Goal: Task Accomplishment & Management: Manage account settings

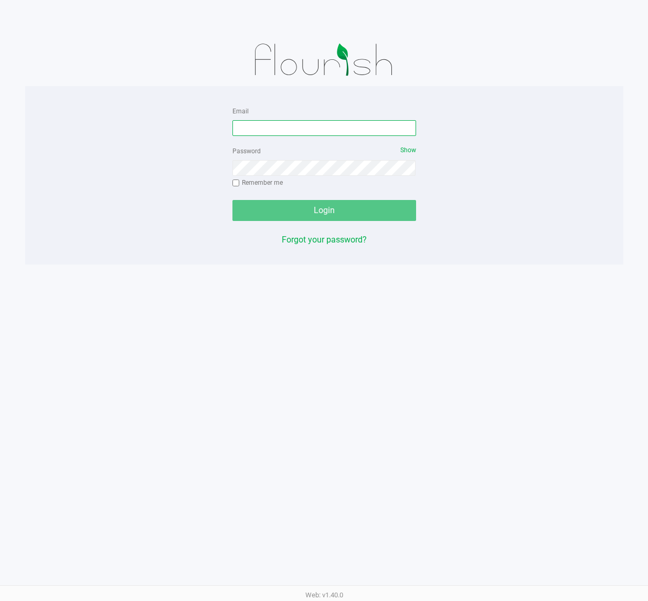
click at [315, 124] on input "Email" at bounding box center [324, 128] width 184 height 16
type input "[EMAIL_ADDRESS][DOMAIN_NAME]"
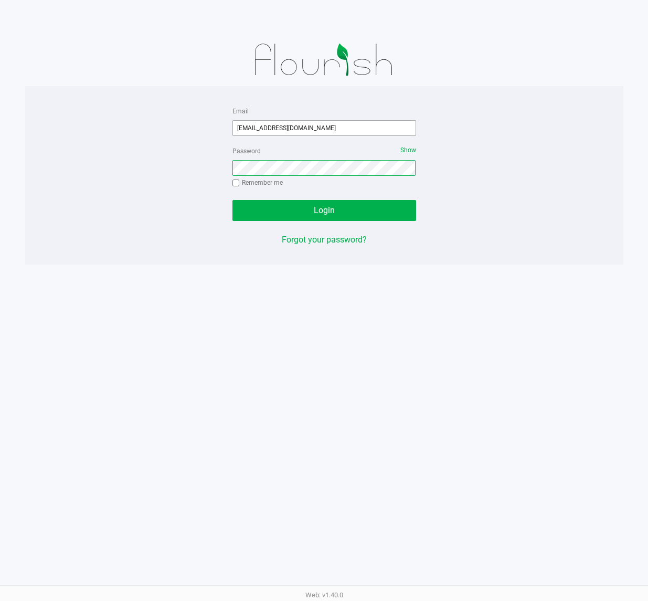
click at [232, 200] on button "Login" at bounding box center [324, 210] width 184 height 21
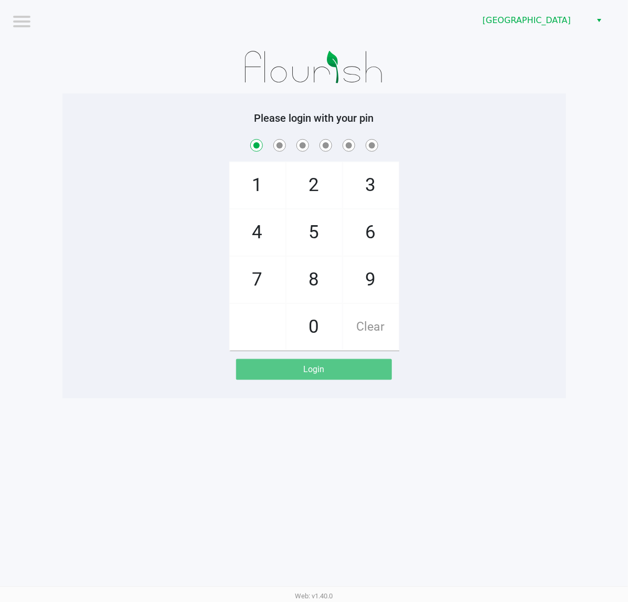
checkbox input "true"
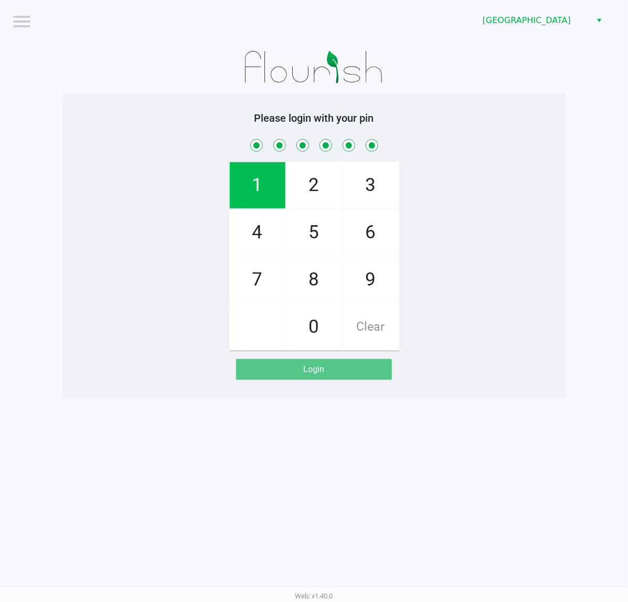
checkbox input "true"
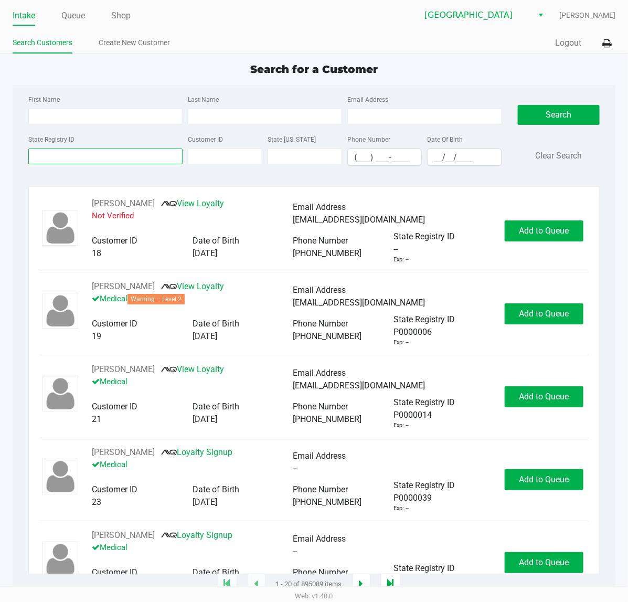
click at [125, 154] on input "State Registry ID" at bounding box center [105, 157] width 154 height 16
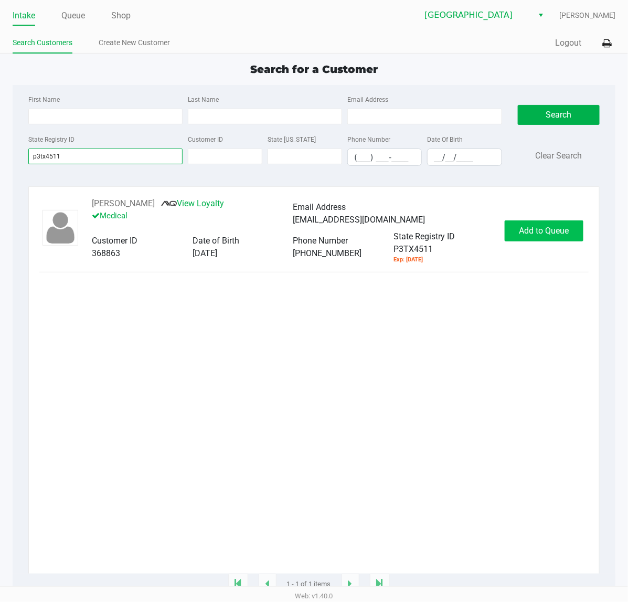
type input "p3tx4511"
click at [527, 226] on button "Add to Queue" at bounding box center [544, 230] width 79 height 21
click at [533, 235] on span "In Queue" at bounding box center [561, 231] width 88 height 10
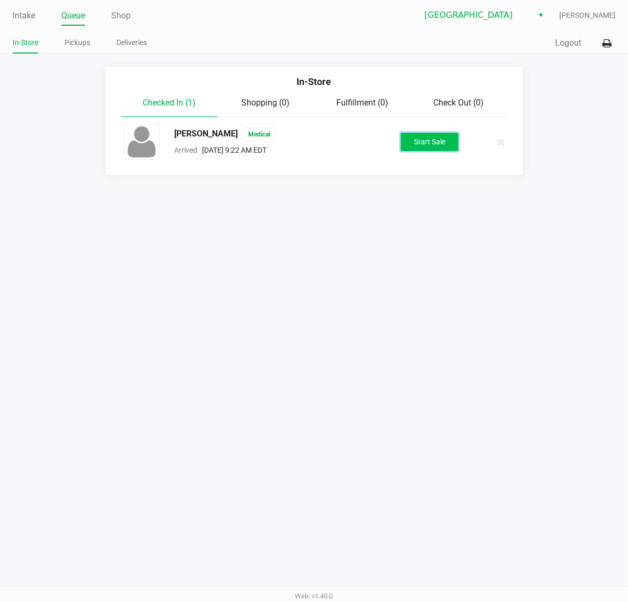
click at [429, 136] on button "Start Sale" at bounding box center [430, 142] width 58 height 18
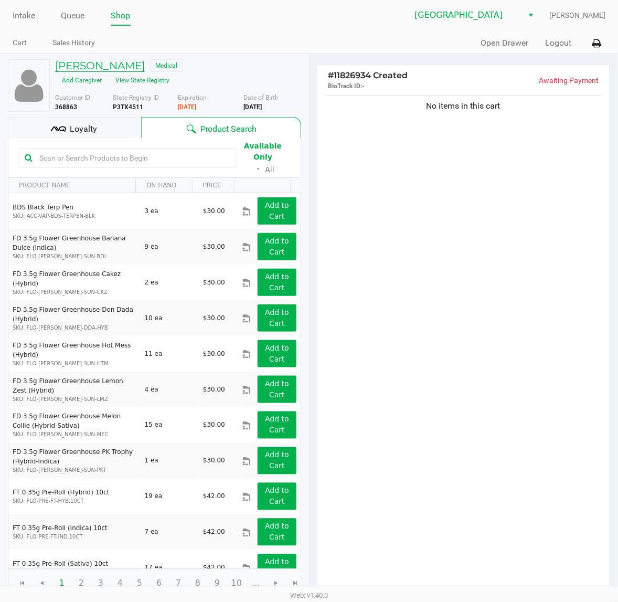
click at [128, 62] on h5 "Christopher Gilbert" at bounding box center [100, 65] width 90 height 13
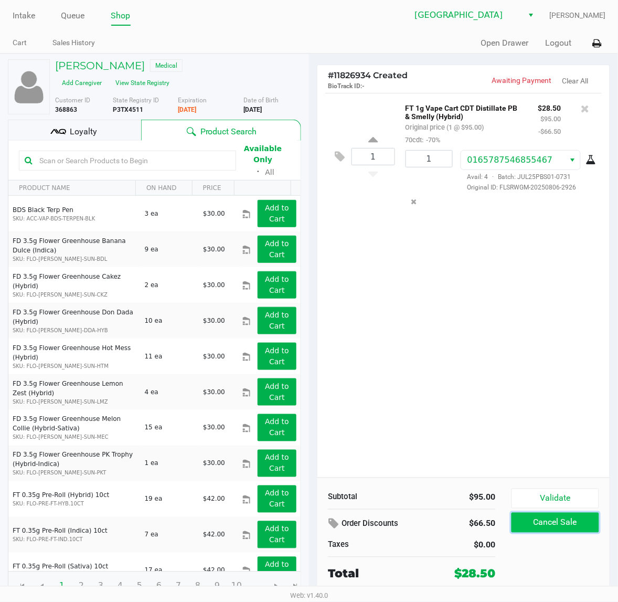
click at [592, 524] on button "Cancel Sale" at bounding box center [556, 523] width 88 height 20
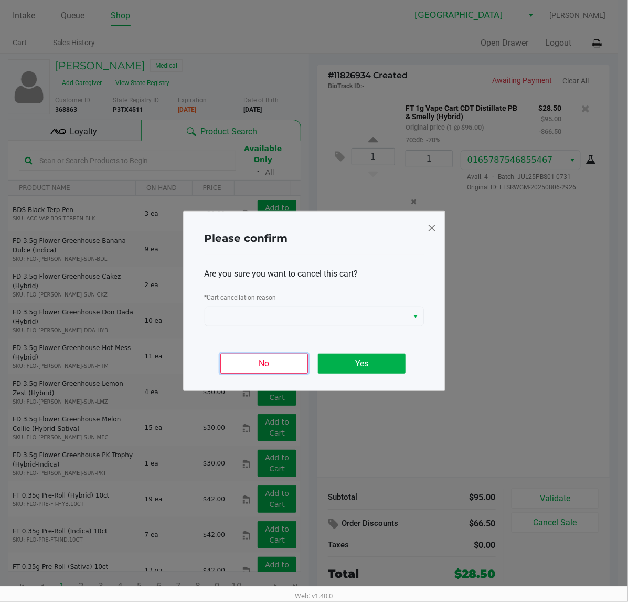
drag, startPoint x: 281, startPoint y: 365, endPoint x: 402, endPoint y: 418, distance: 132.1
click at [282, 366] on button "No" at bounding box center [264, 364] width 88 height 20
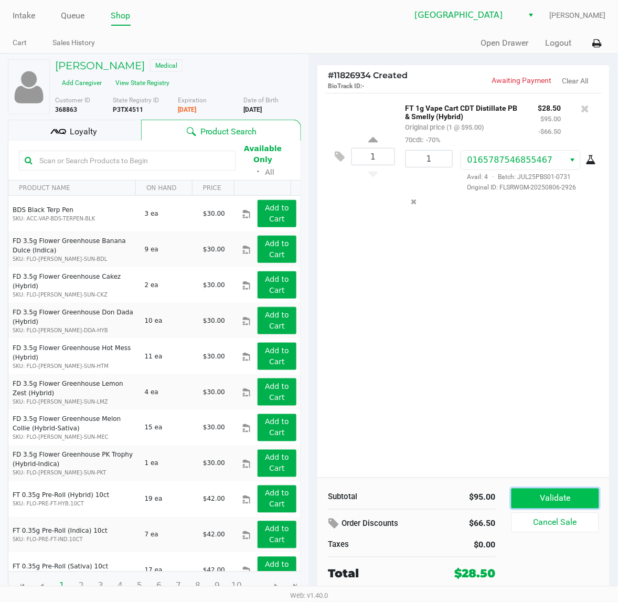
click at [550, 494] on button "Validate" at bounding box center [556, 499] width 88 height 20
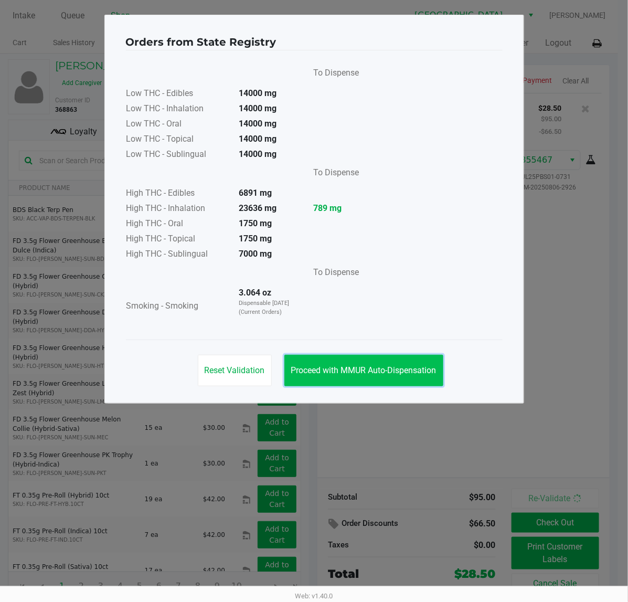
click at [387, 366] on span "Proceed with MMUR Auto-Dispensation" at bounding box center [363, 370] width 145 height 10
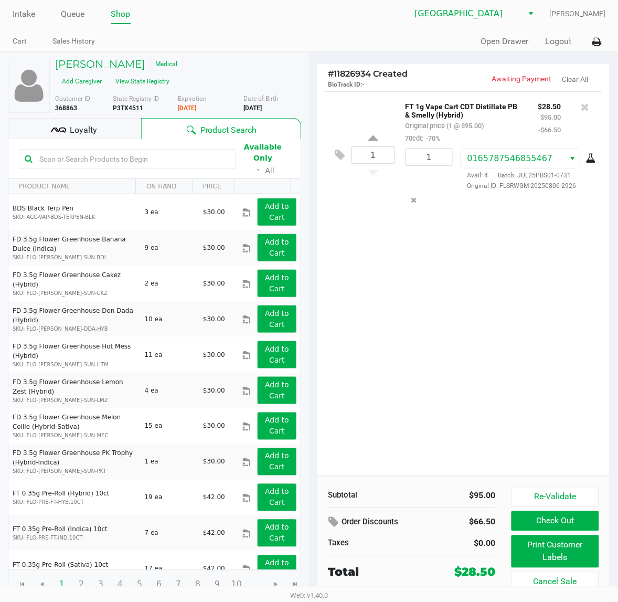
scroll to position [4, 0]
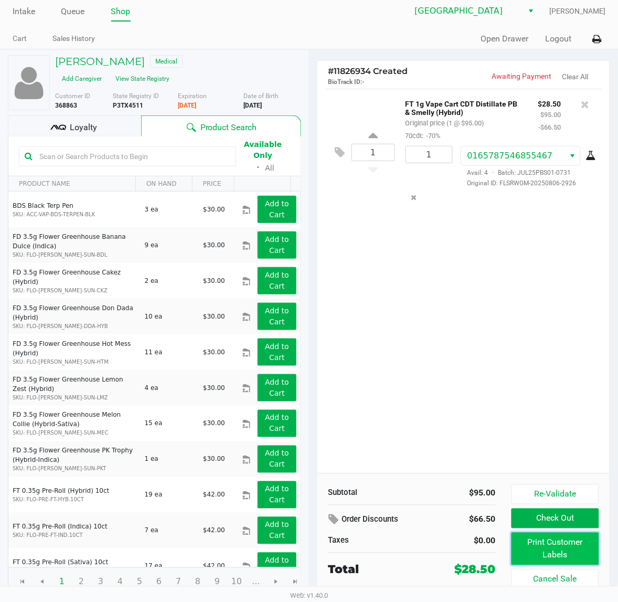
click at [573, 554] on button "Print Customer Labels" at bounding box center [556, 549] width 88 height 33
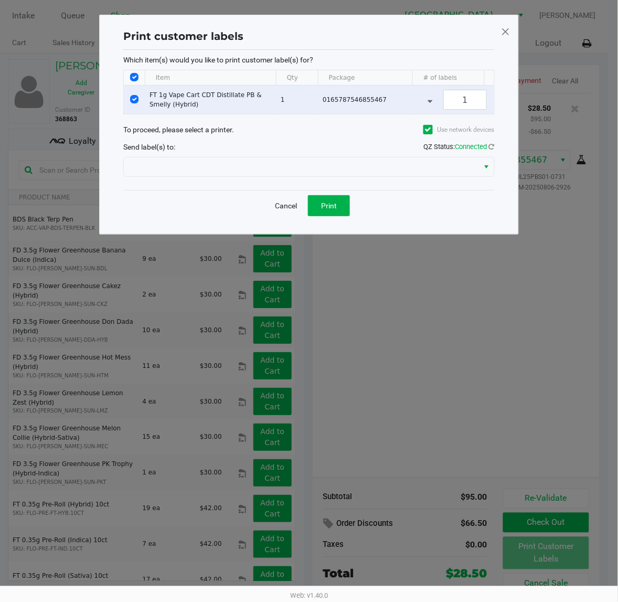
scroll to position [0, 0]
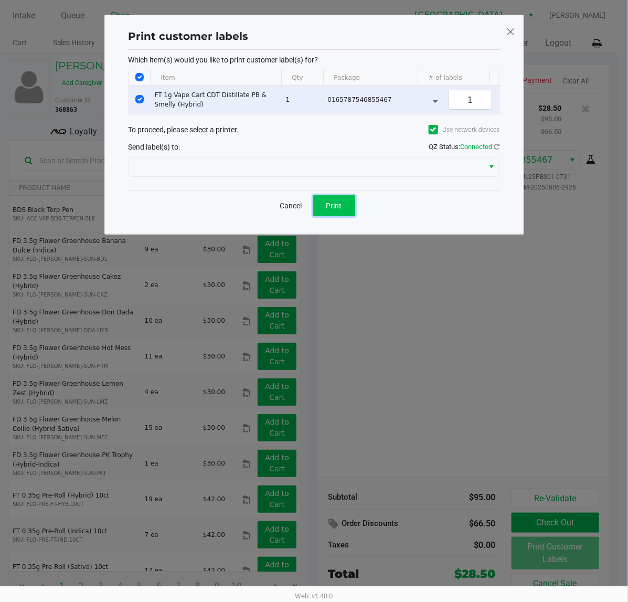
click at [337, 210] on span "Print" at bounding box center [334, 206] width 16 height 8
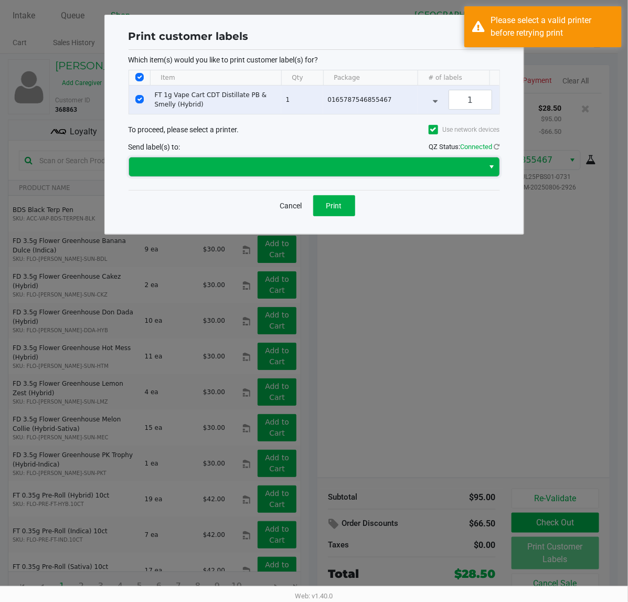
click at [195, 173] on span at bounding box center [306, 167] width 343 height 13
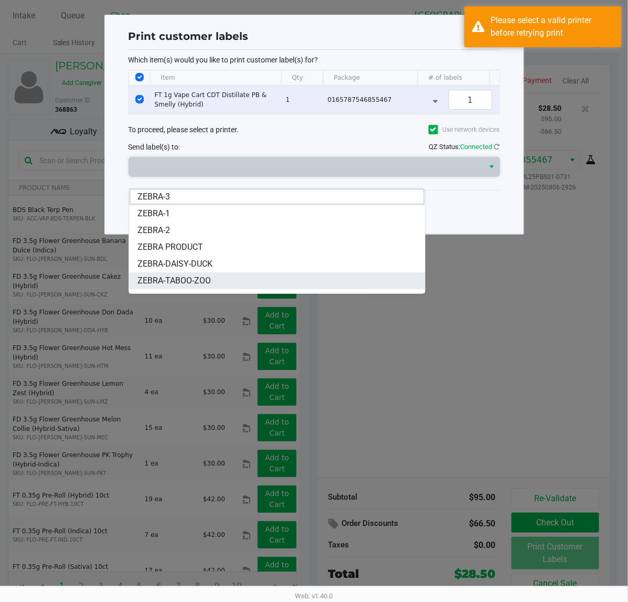
click at [206, 281] on span "ZEBRA-TABOO-ZOO" at bounding box center [173, 280] width 73 height 13
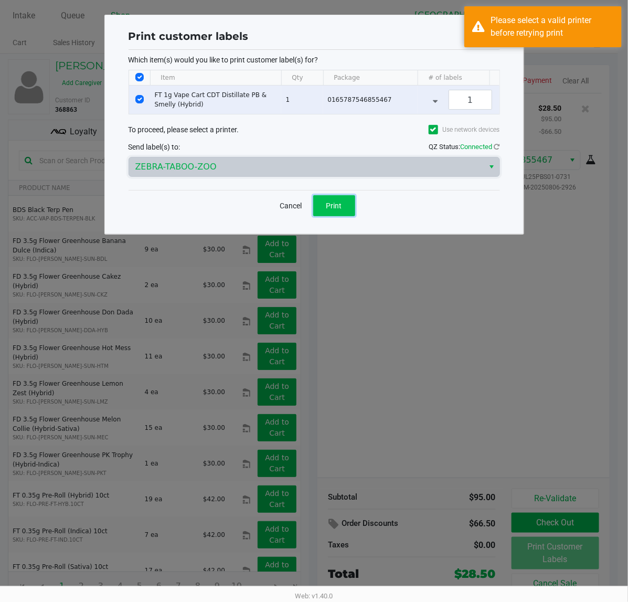
drag, startPoint x: 334, startPoint y: 221, endPoint x: 623, endPoint y: 101, distance: 313.6
click at [334, 210] on span "Print" at bounding box center [334, 206] width 16 height 8
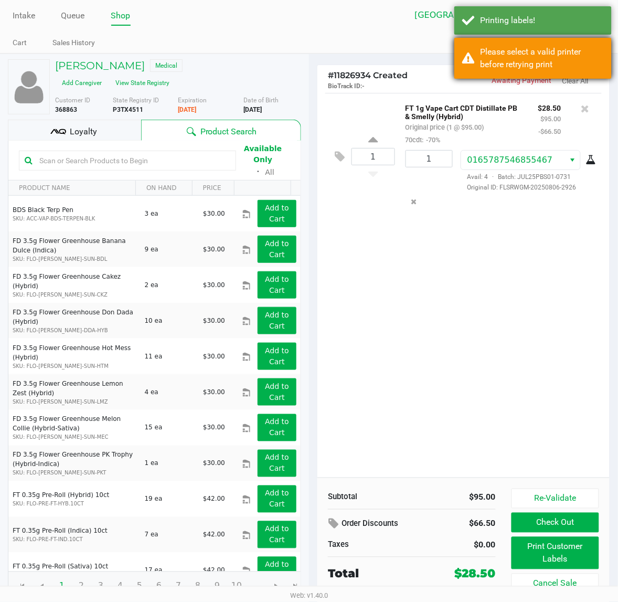
click at [564, 43] on div "Please select a valid printer before retrying print" at bounding box center [532, 58] width 157 height 41
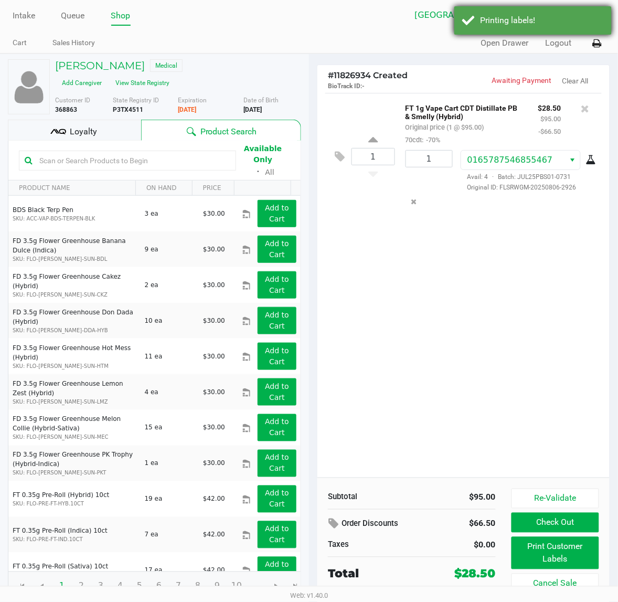
drag, startPoint x: 563, startPoint y: 12, endPoint x: 598, endPoint y: 38, distance: 43.9
click at [563, 12] on div "Printing labels!" at bounding box center [532, 20] width 157 height 28
click at [602, 43] on button at bounding box center [596, 43] width 17 height 19
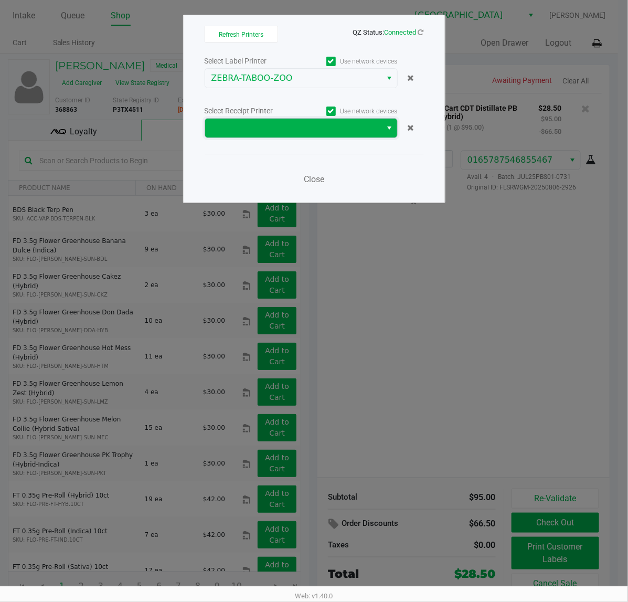
click at [260, 135] on span at bounding box center [293, 128] width 177 height 19
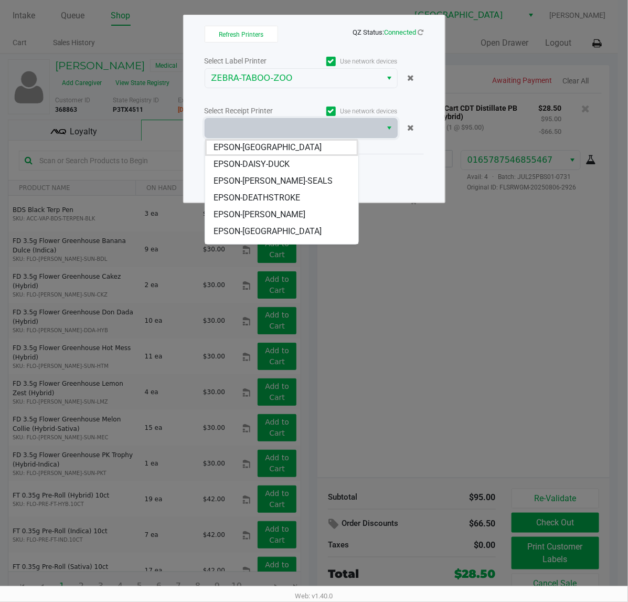
click at [289, 184] on li "EPSON-[PERSON_NAME]-SEALS" at bounding box center [281, 181] width 153 height 17
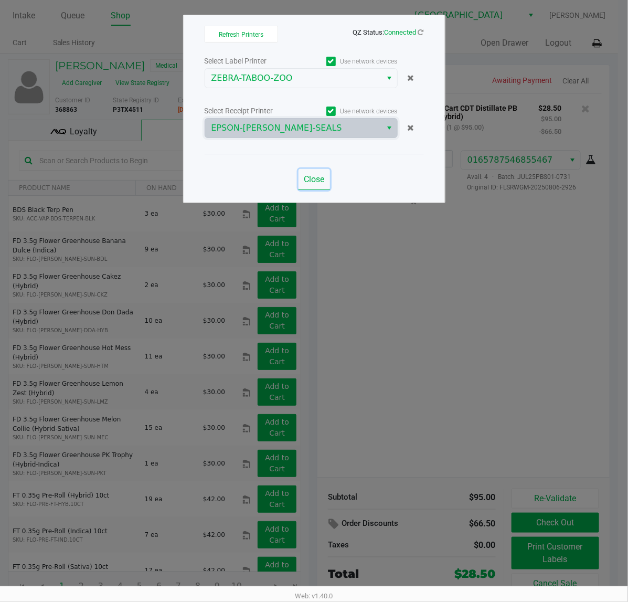
click at [324, 184] on span "Close" at bounding box center [314, 179] width 20 height 10
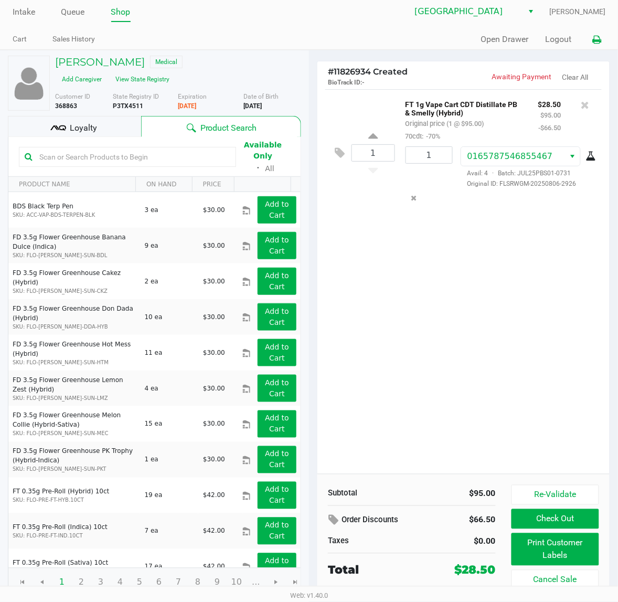
scroll to position [4, 0]
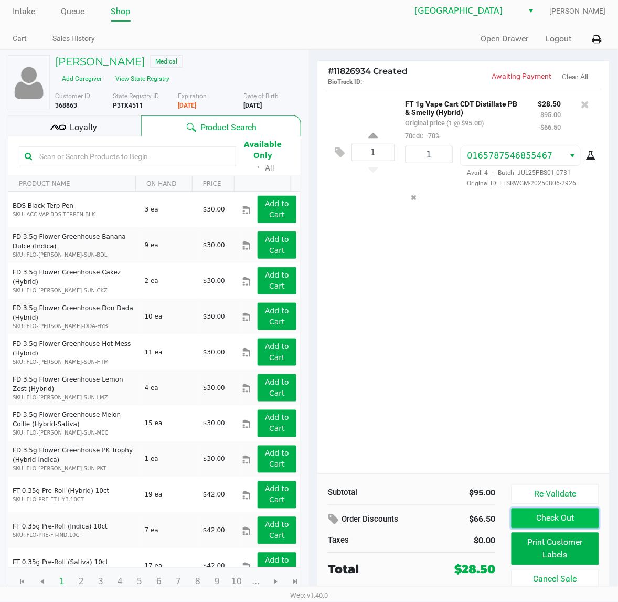
click at [578, 517] on button "Check Out" at bounding box center [556, 519] width 88 height 20
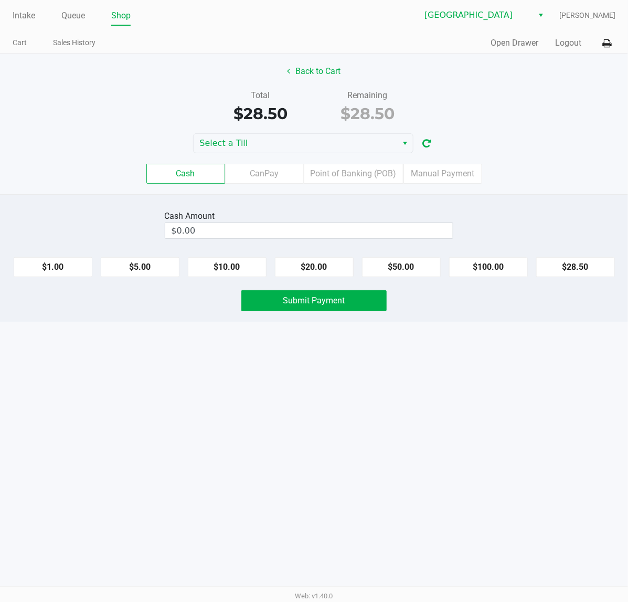
click at [311, 256] on div "$1.00 $5.00 $10.00 $20.00 $50.00 $100.00 $28.50" at bounding box center [314, 263] width 628 height 28
click at [311, 266] on button "$20.00" at bounding box center [314, 267] width 79 height 20
type input "$40.00"
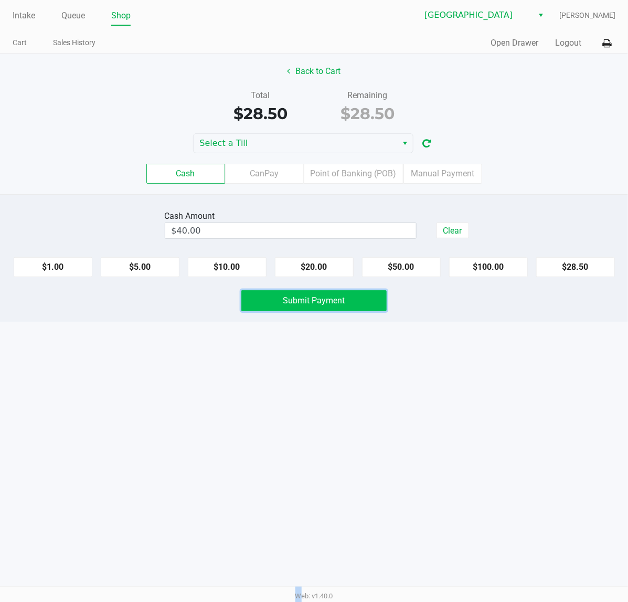
click at [316, 303] on span "Submit Payment" at bounding box center [314, 300] width 62 height 10
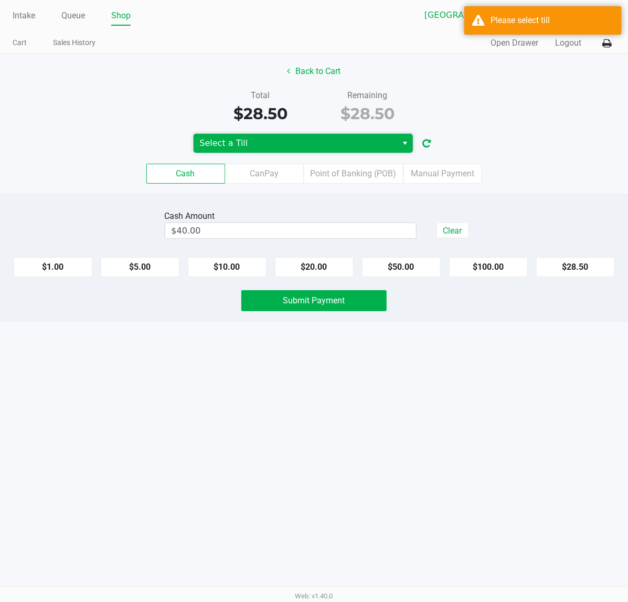
click at [265, 150] on span "Select a Till" at bounding box center [296, 143] width 192 height 13
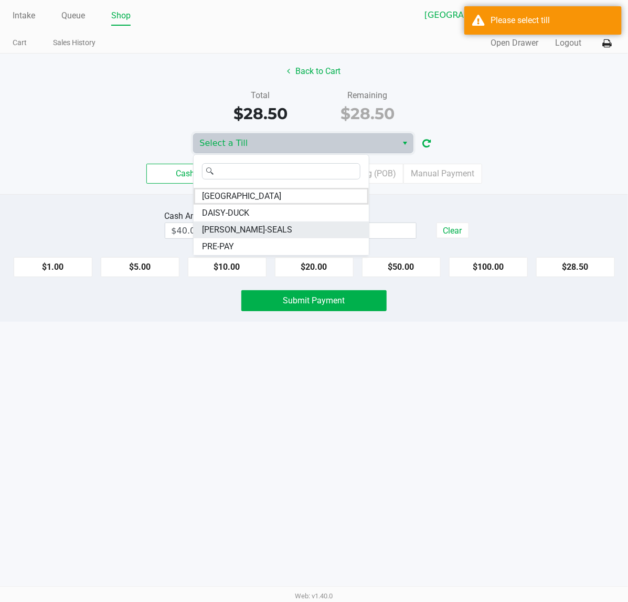
click at [246, 229] on span "DAN-SEALS" at bounding box center [247, 230] width 90 height 13
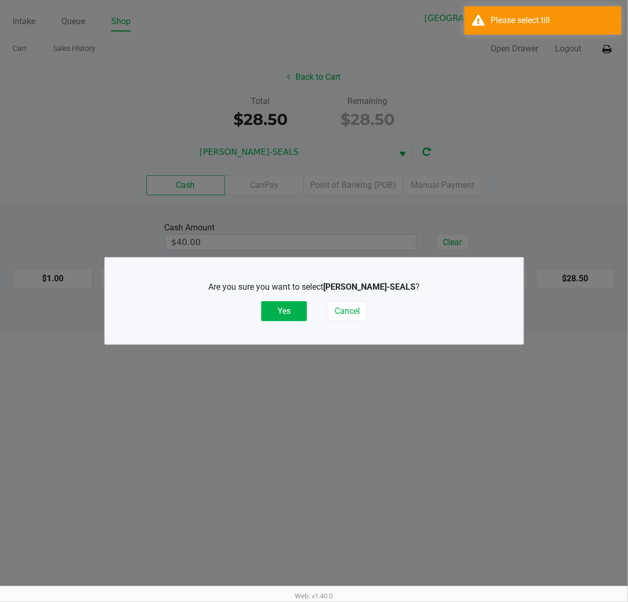
click at [282, 311] on button "Yes" at bounding box center [284, 311] width 46 height 20
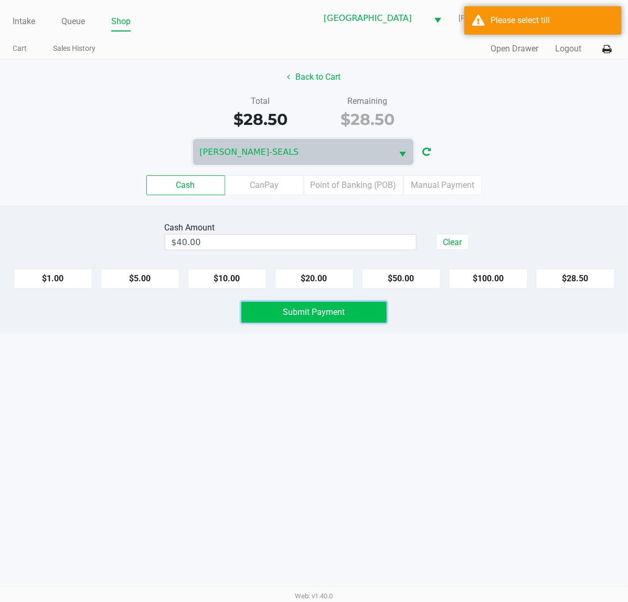
click at [336, 316] on span "Submit Payment" at bounding box center [314, 312] width 62 height 10
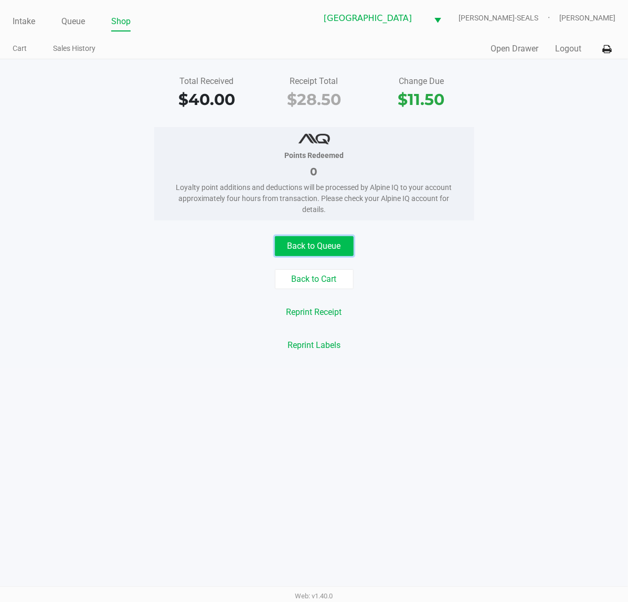
click at [304, 242] on button "Back to Queue" at bounding box center [314, 246] width 79 height 20
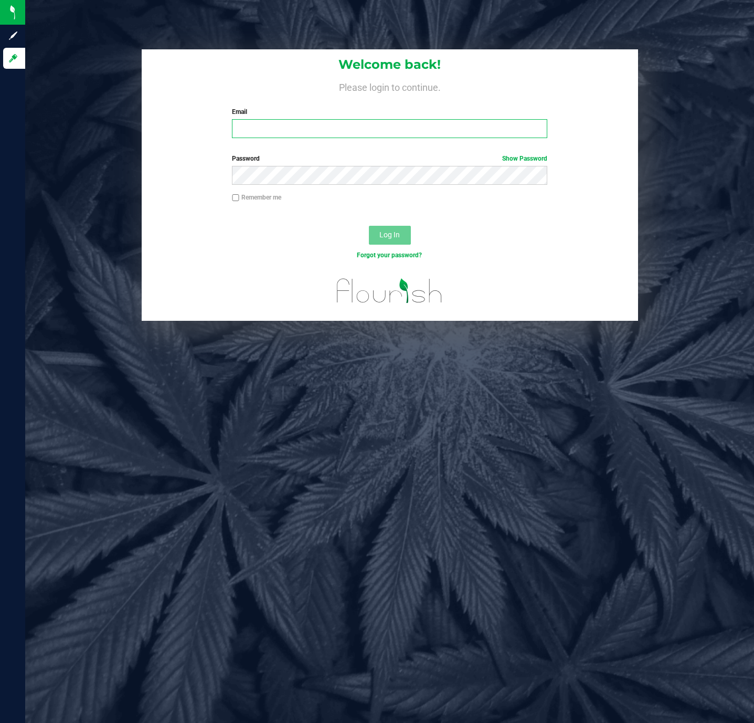
click at [330, 129] on input "Email" at bounding box center [389, 128] width 315 height 19
click at [361, 121] on input "cstagg@liveparallel.conm" at bounding box center [389, 128] width 315 height 19
type input "[EMAIL_ADDRESS][DOMAIN_NAME]"
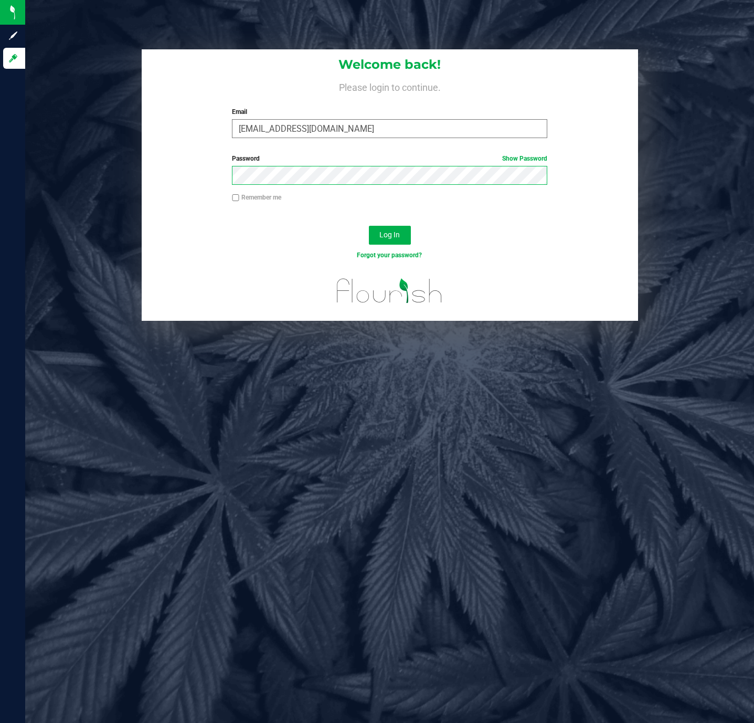
click at [369, 226] on button "Log In" at bounding box center [390, 235] width 42 height 19
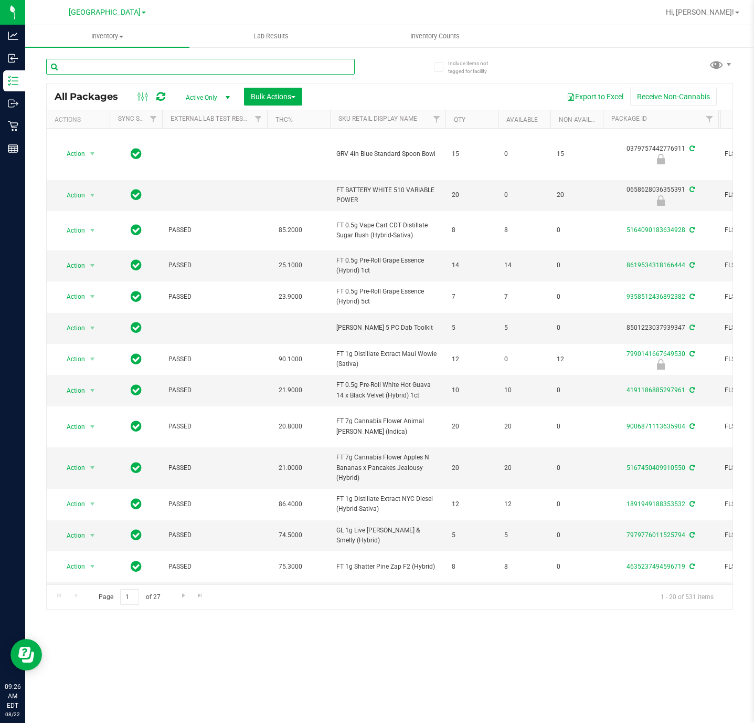
click at [230, 71] on input "text" at bounding box center [200, 67] width 309 height 16
paste input "W-AUG25GRZ01-0809"
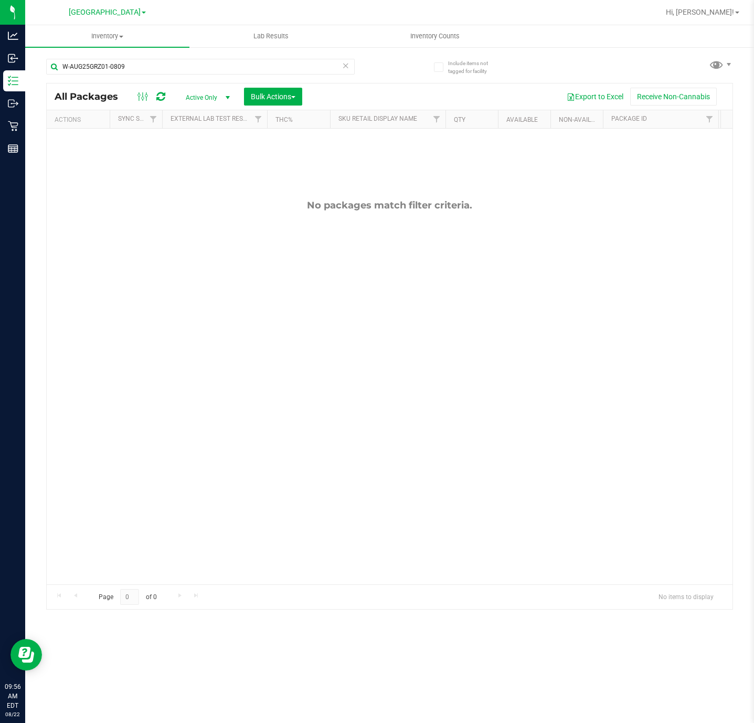
click at [666, 213] on div "No packages match filter criteria." at bounding box center [390, 392] width 686 height 526
click at [139, 62] on input "W-AUG25GRZ01-0809" at bounding box center [200, 67] width 309 height 16
click at [140, 62] on input "W-AUG25GRZ01-0809" at bounding box center [200, 67] width 309 height 16
click at [141, 62] on input "W-AUG25GRZ01-0809" at bounding box center [200, 67] width 309 height 16
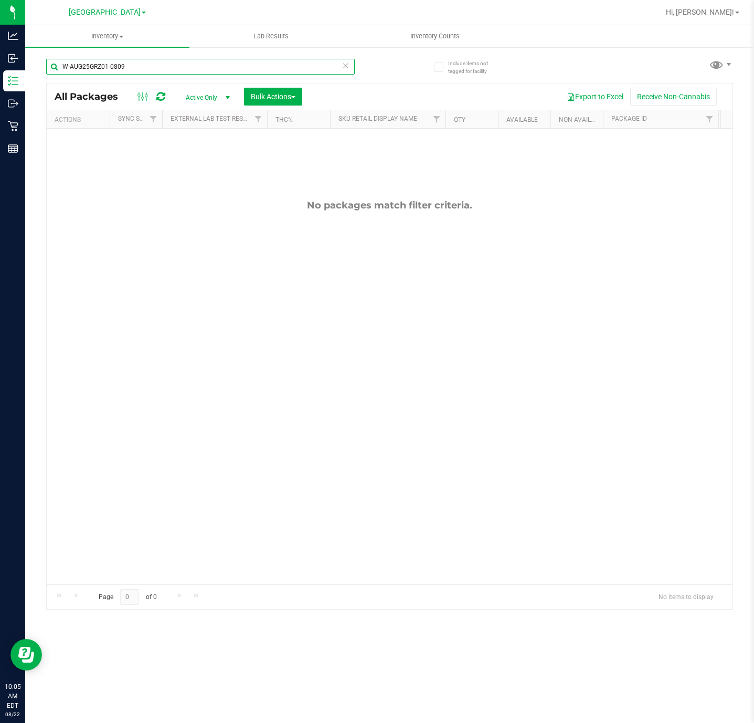
click at [142, 62] on input "W-AUG25GRZ01-0809" at bounding box center [200, 67] width 309 height 16
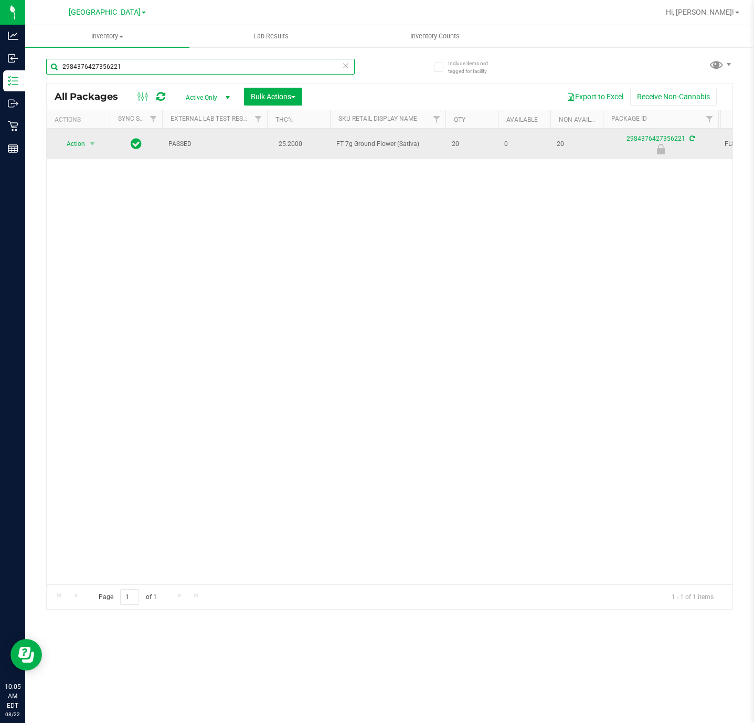
type input "2984376427356221"
click at [74, 146] on span "Action" at bounding box center [71, 143] width 28 height 15
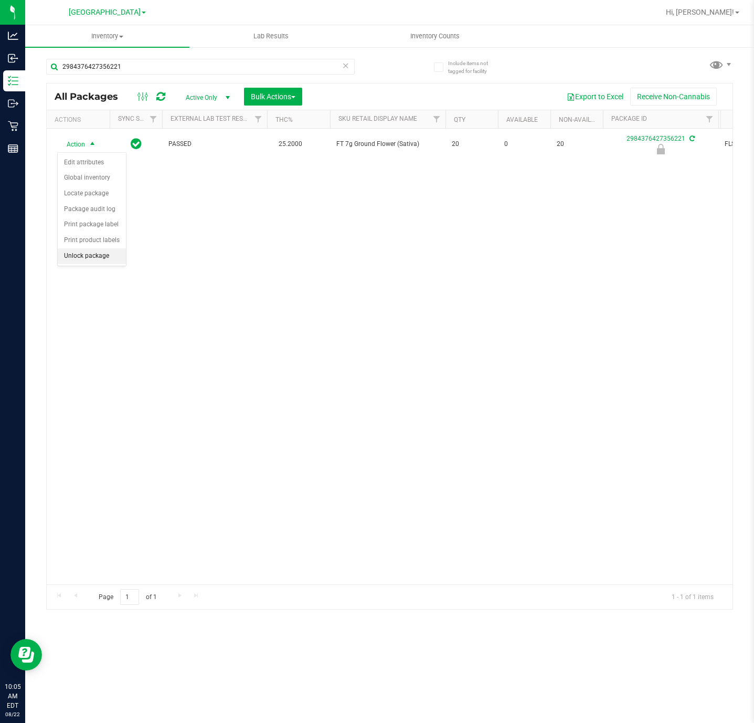
click at [106, 263] on li "Unlock package" at bounding box center [92, 256] width 68 height 16
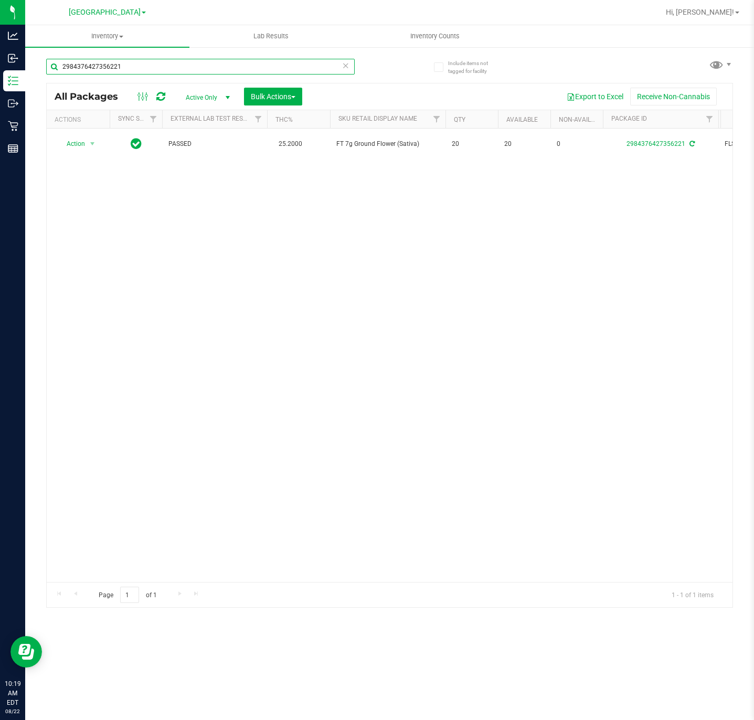
click at [149, 68] on input "2984376427356221" at bounding box center [200, 67] width 309 height 16
click at [148, 68] on input "2984376427356221" at bounding box center [200, 67] width 309 height 16
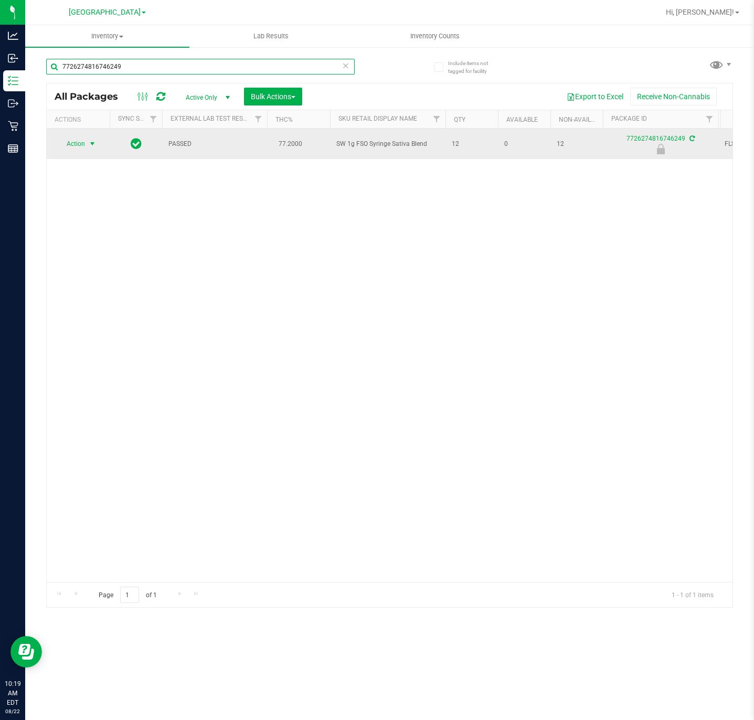
type input "7726274816746249"
click at [89, 145] on span "select" at bounding box center [92, 144] width 8 height 8
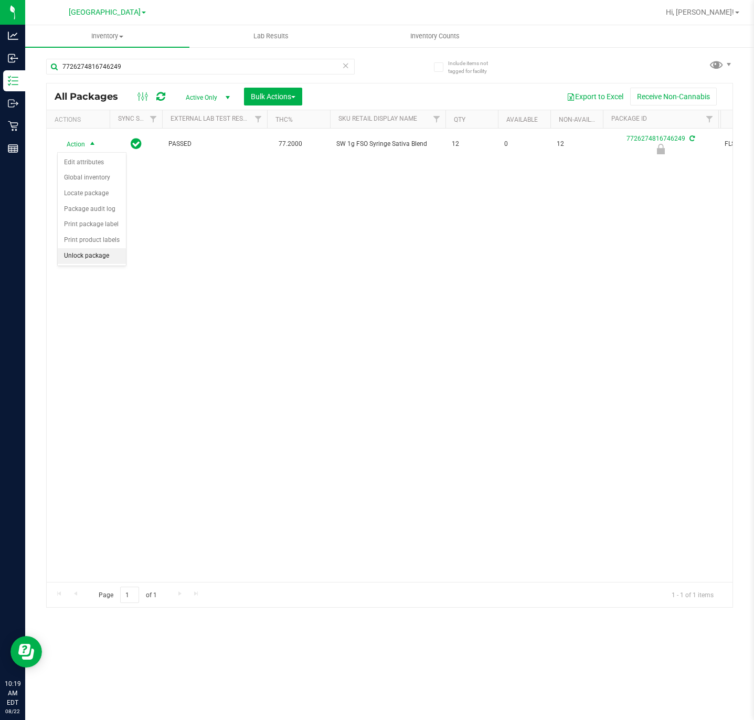
click at [82, 260] on li "Unlock package" at bounding box center [92, 256] width 68 height 16
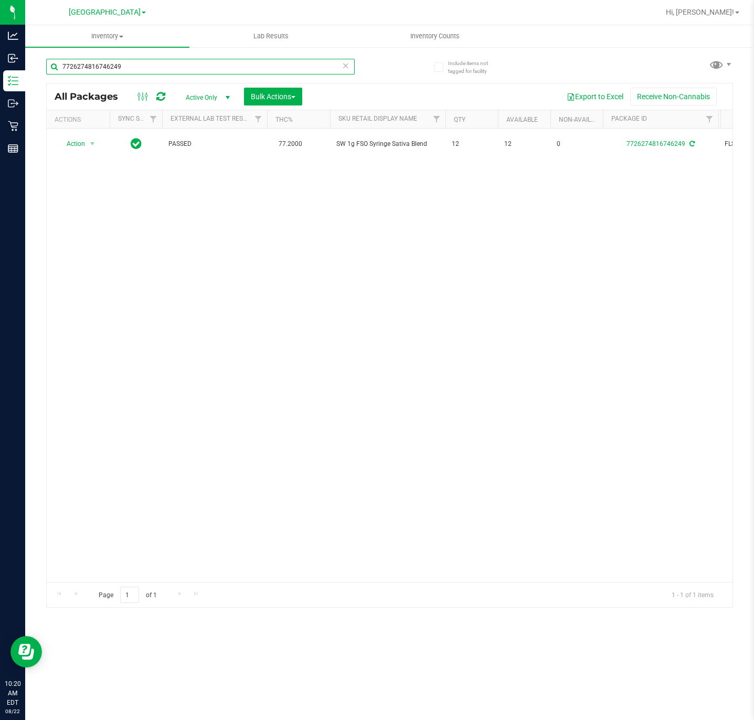
click at [154, 61] on input "7726274816746249" at bounding box center [200, 67] width 309 height 16
type input "G-JUN25SAT02-0619"
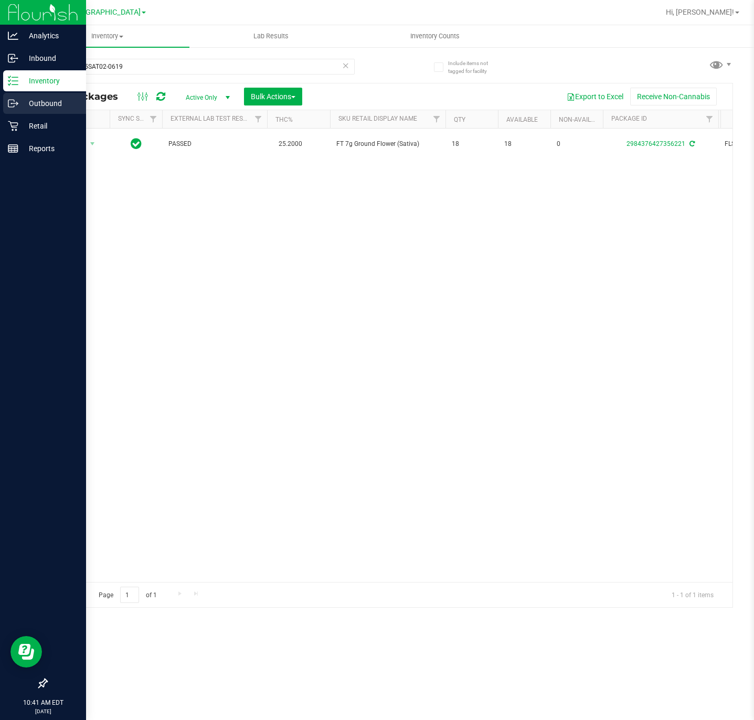
click at [49, 101] on p "Outbound" at bounding box center [49, 103] width 63 height 13
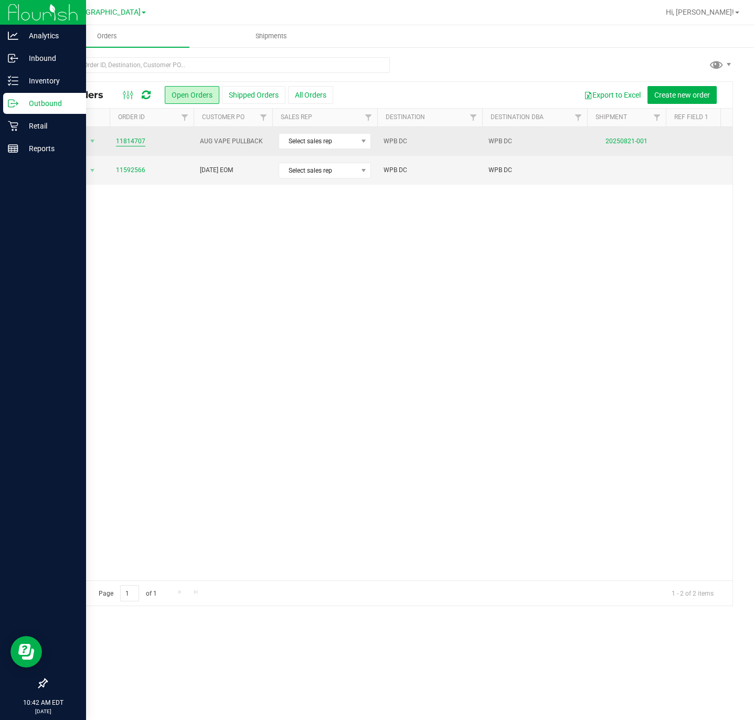
click at [141, 142] on link "11814707" at bounding box center [130, 141] width 29 height 10
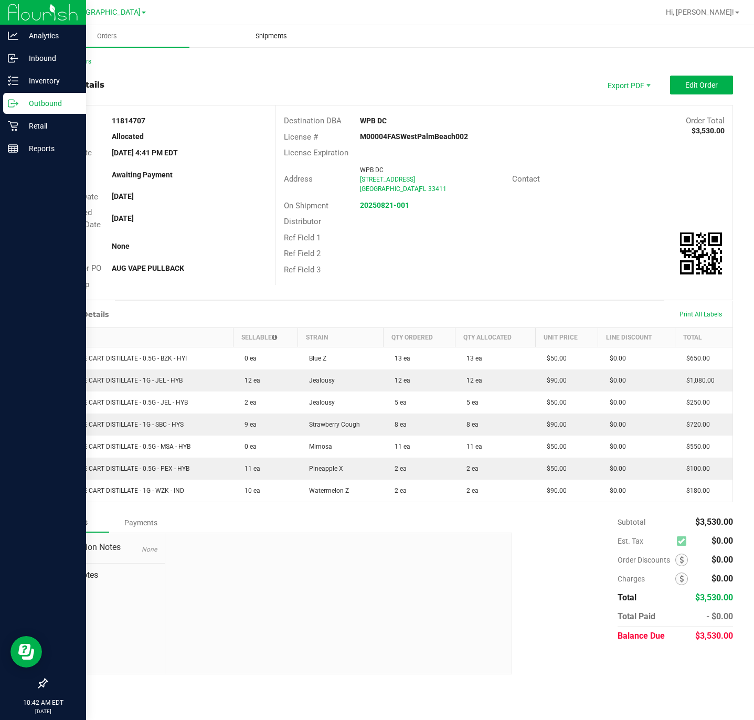
click at [241, 35] on span "Shipments" at bounding box center [271, 35] width 60 height 9
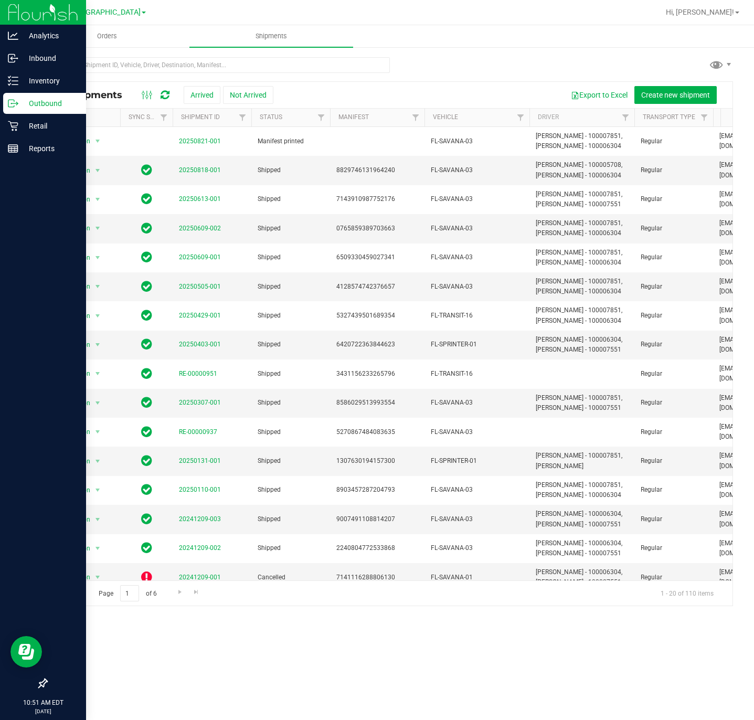
click at [200, 73] on div at bounding box center [218, 69] width 344 height 24
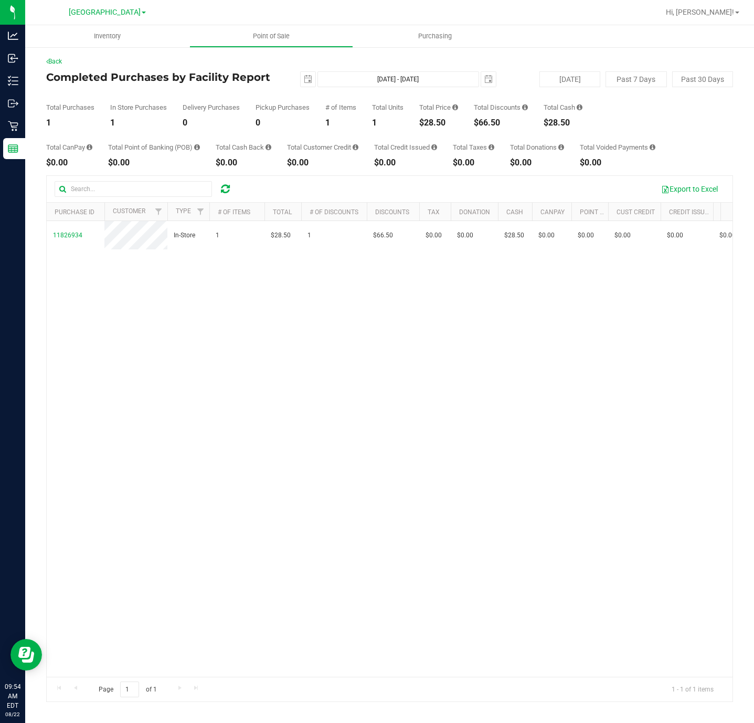
click at [428, 121] on div "$28.50" at bounding box center [438, 123] width 39 height 8
click at [430, 121] on div "$28.50" at bounding box center [438, 123] width 39 height 8
copy div "$28.50"
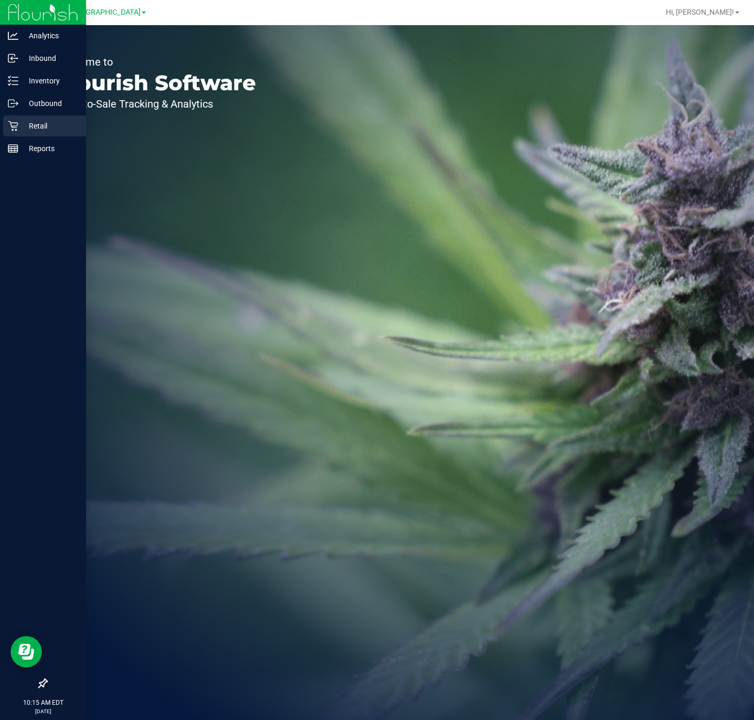
click at [13, 132] on div "Retail" at bounding box center [44, 125] width 83 height 21
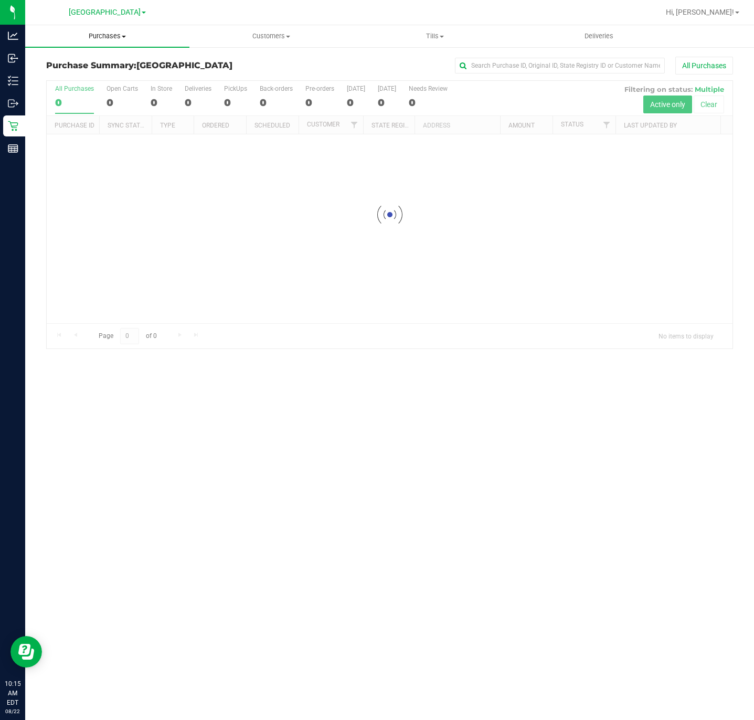
click at [106, 38] on span "Purchases" at bounding box center [107, 35] width 164 height 9
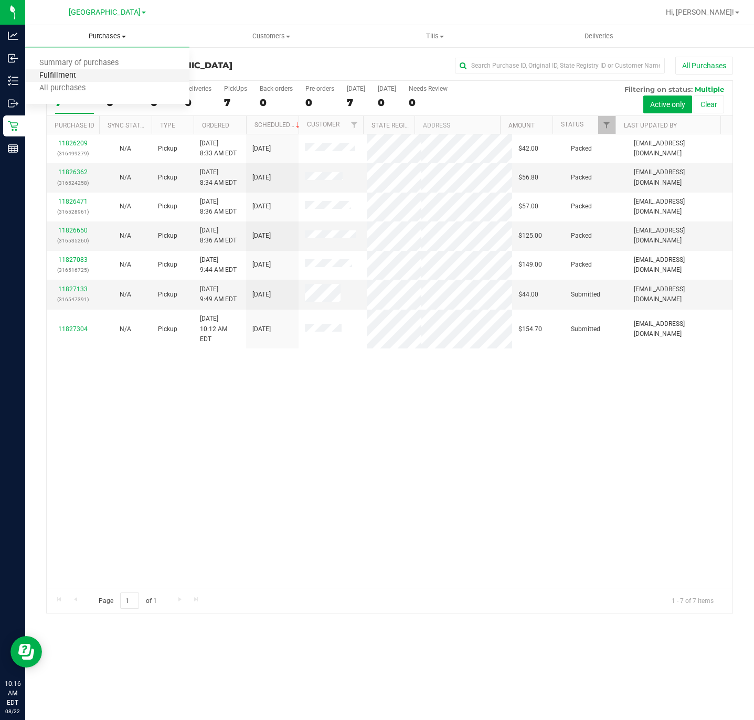
click at [84, 73] on span "Fulfillment" at bounding box center [57, 75] width 65 height 9
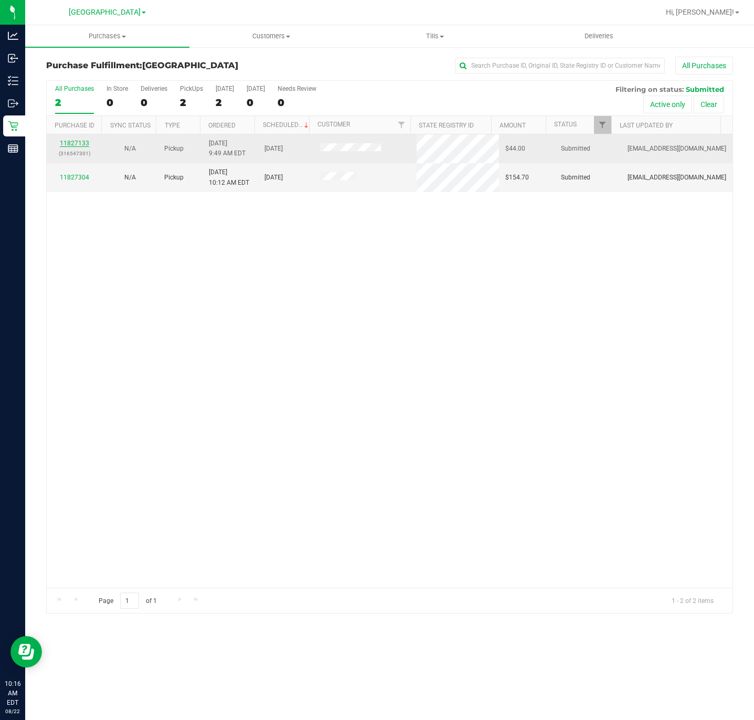
click at [77, 145] on link "11827133" at bounding box center [74, 143] width 29 height 7
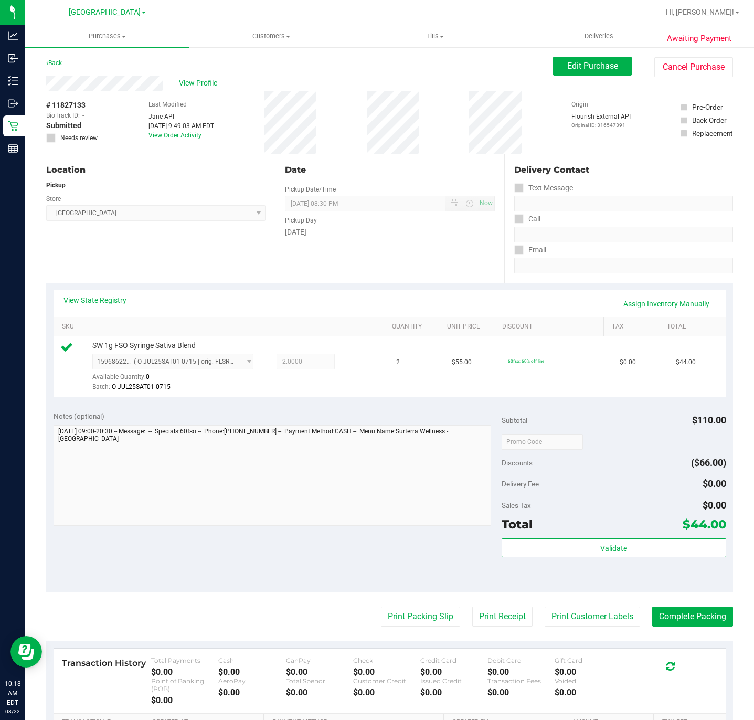
click at [395, 605] on purchase-details "Back Edit Purchase Cancel Purchase View Profile # 11827133 BioTrack ID: - Submi…" at bounding box center [389, 451] width 687 height 788
click at [399, 612] on button "Print Packing Slip" at bounding box center [420, 617] width 79 height 20
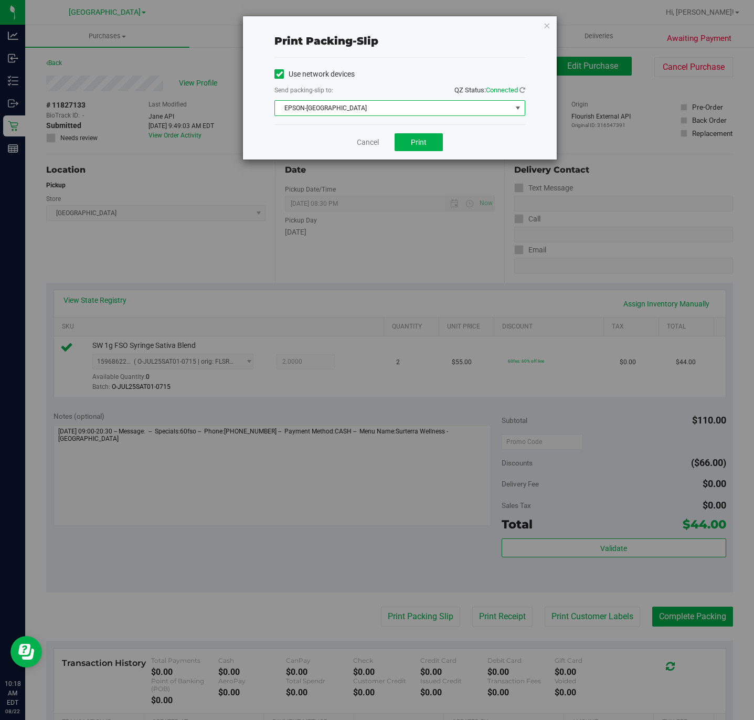
drag, startPoint x: 394, startPoint y: 112, endPoint x: 356, endPoint y: 130, distance: 41.8
click at [394, 112] on span "EPSON-[GEOGRAPHIC_DATA]" at bounding box center [393, 108] width 237 height 15
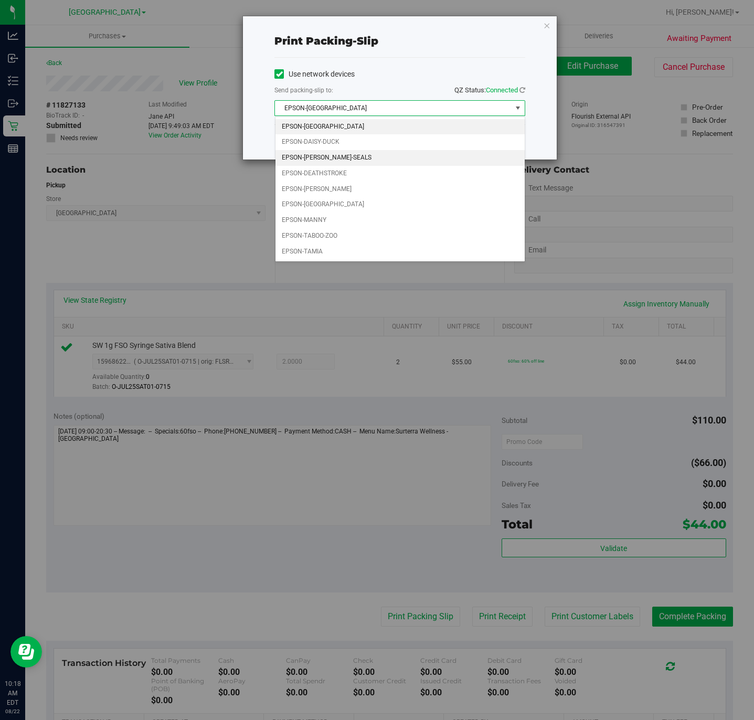
click at [348, 163] on li "EPSON-[PERSON_NAME]-SEALS" at bounding box center [400, 158] width 249 height 16
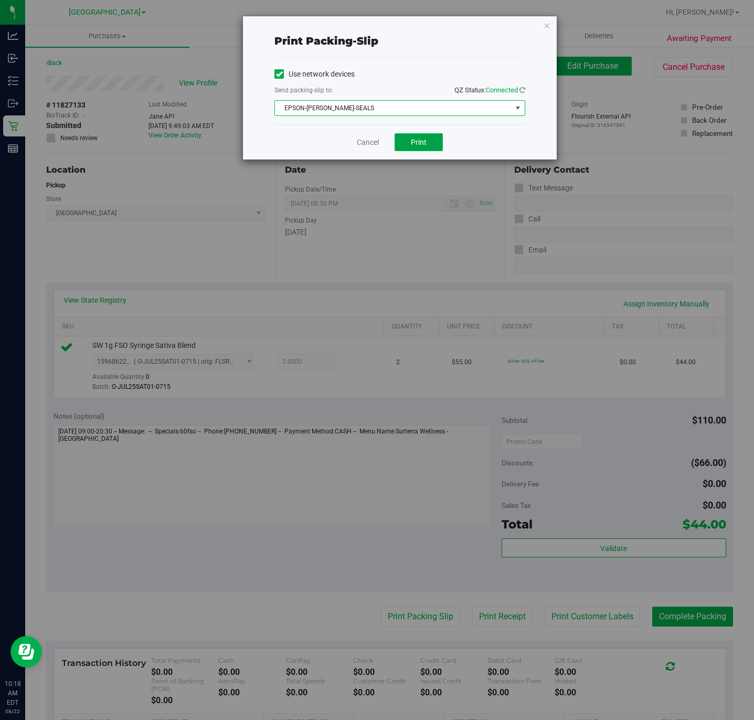
click at [405, 143] on button "Print" at bounding box center [419, 142] width 48 height 18
click at [372, 139] on link "Cancel" at bounding box center [368, 142] width 22 height 11
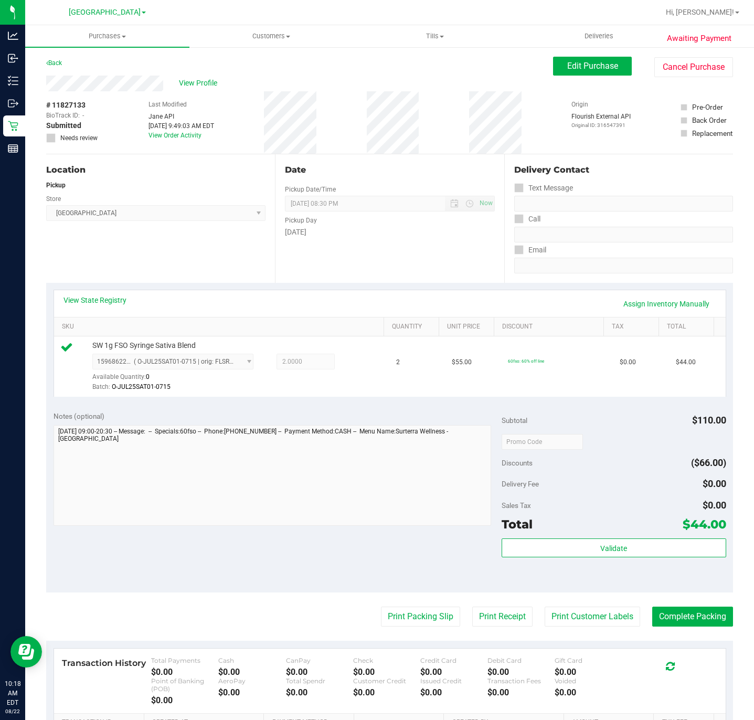
click at [553, 561] on div "Validate" at bounding box center [614, 561] width 224 height 47
click at [553, 555] on button "Validate" at bounding box center [614, 547] width 224 height 19
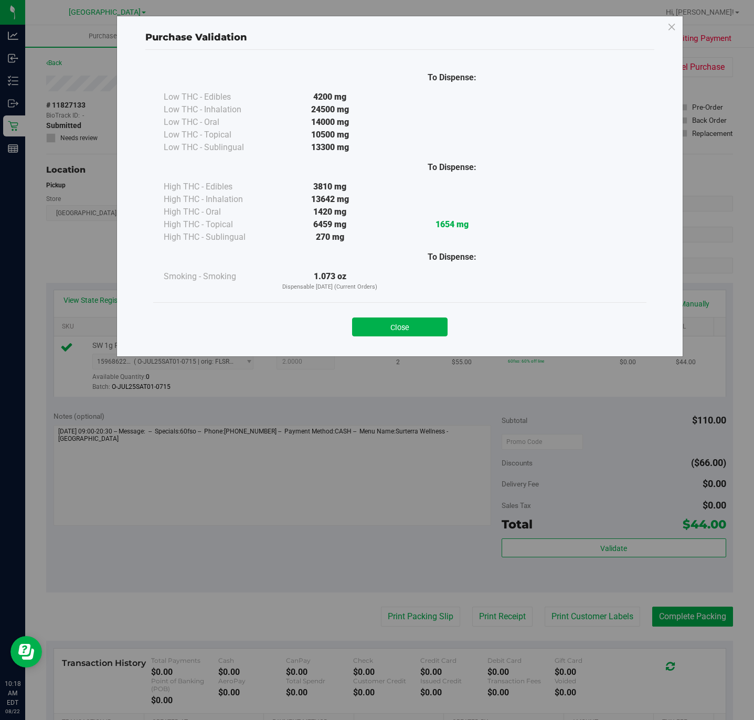
drag, startPoint x: 399, startPoint y: 326, endPoint x: 458, endPoint y: 366, distance: 71.2
click at [400, 330] on button "Close" at bounding box center [400, 326] width 96 height 19
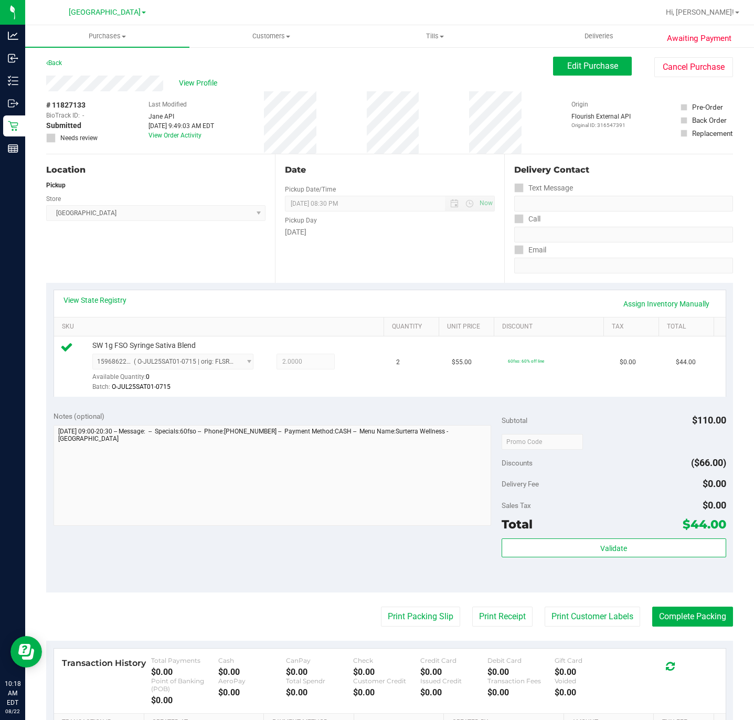
click at [698, 595] on purchase-details "Back Edit Purchase Cancel Purchase View Profile # 11827133 BioTrack ID: - Submi…" at bounding box center [389, 451] width 687 height 788
drag, startPoint x: 690, startPoint y: 616, endPoint x: 682, endPoint y: 617, distance: 7.9
click at [687, 617] on button "Complete Packing" at bounding box center [692, 617] width 81 height 20
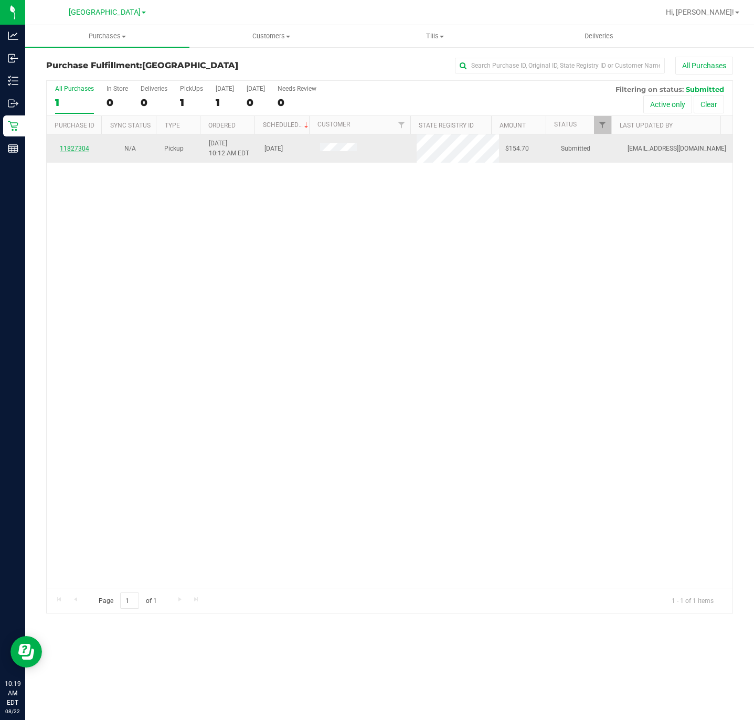
click at [79, 150] on link "11827304" at bounding box center [74, 148] width 29 height 7
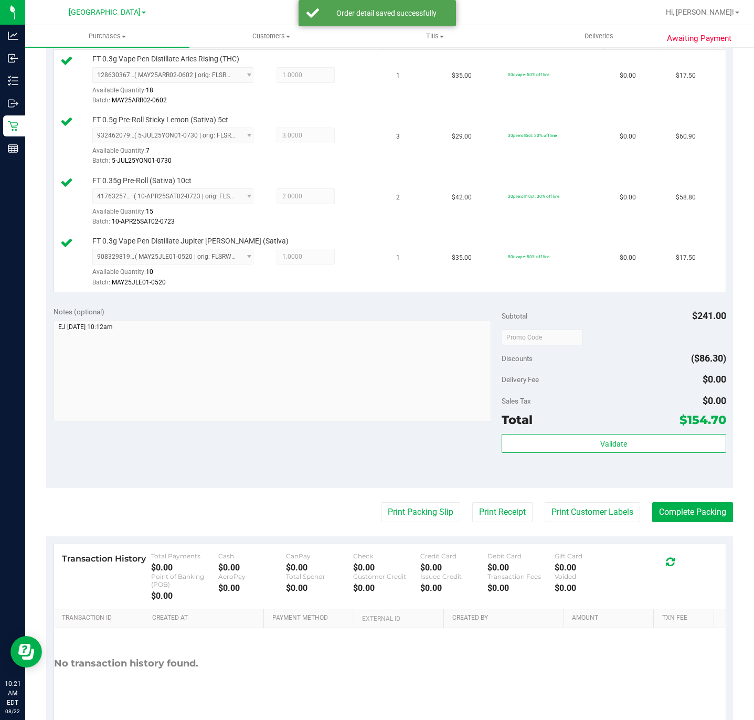
scroll to position [315, 0]
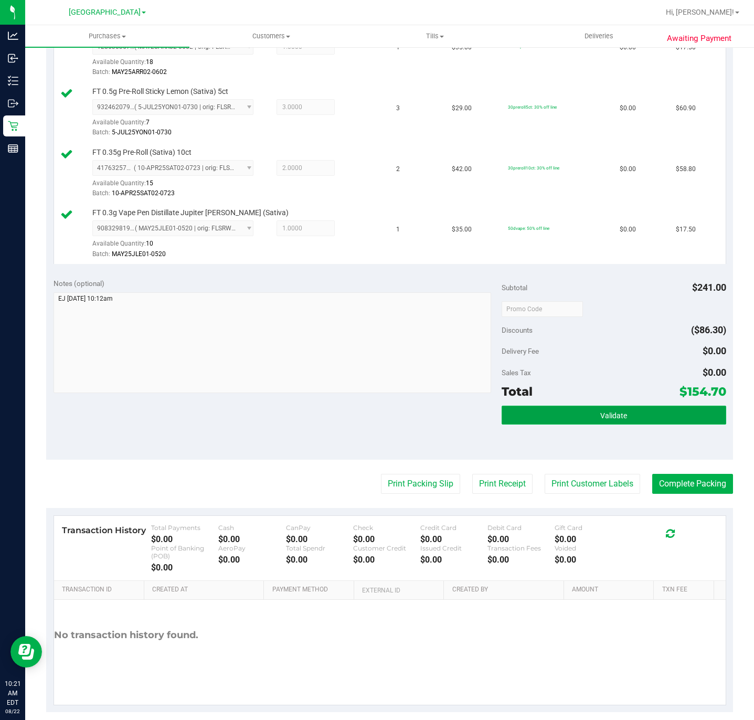
click at [600, 417] on span "Validate" at bounding box center [613, 415] width 27 height 8
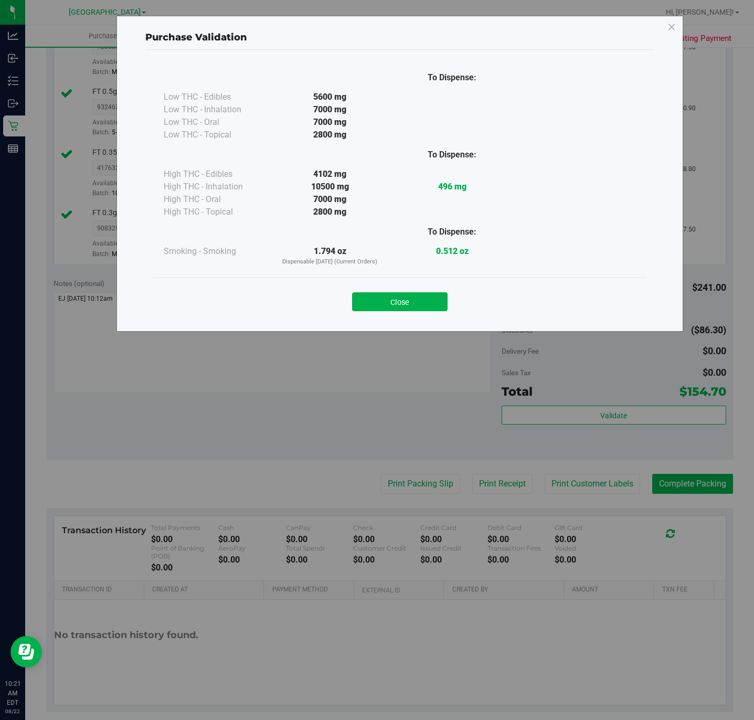
drag, startPoint x: 377, startPoint y: 293, endPoint x: 387, endPoint y: 320, distance: 28.3
click at [378, 293] on button "Close" at bounding box center [400, 301] width 96 height 19
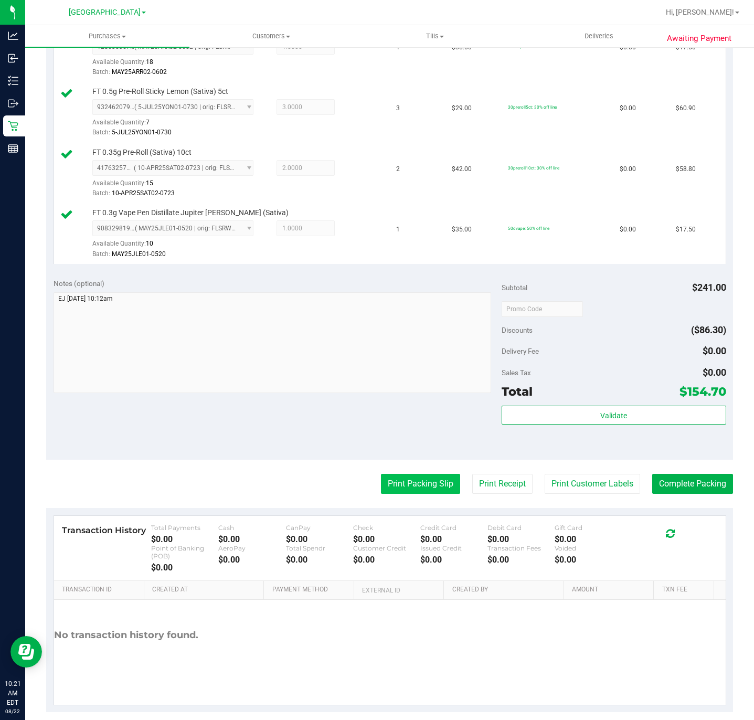
click at [438, 484] on button "Print Packing Slip" at bounding box center [420, 484] width 79 height 20
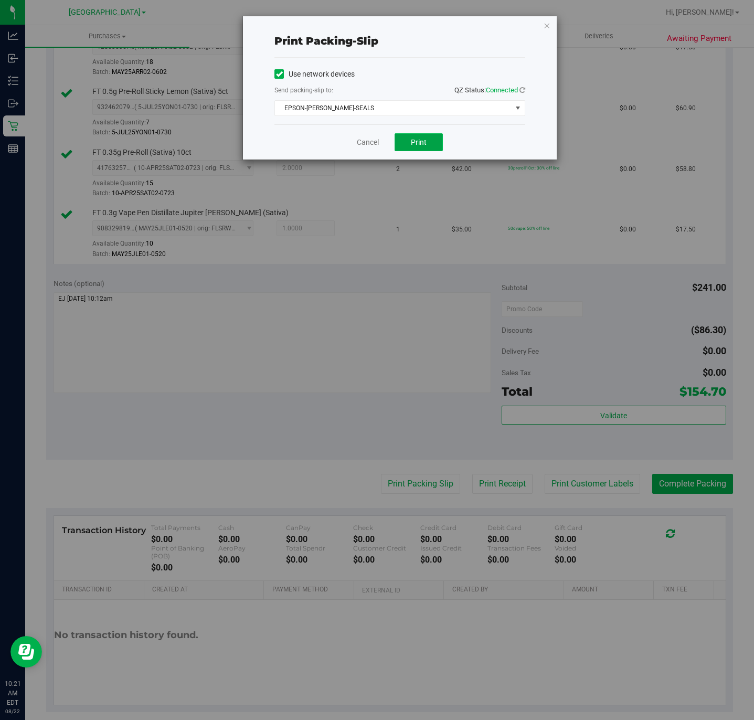
click at [416, 142] on span "Print" at bounding box center [419, 142] width 16 height 8
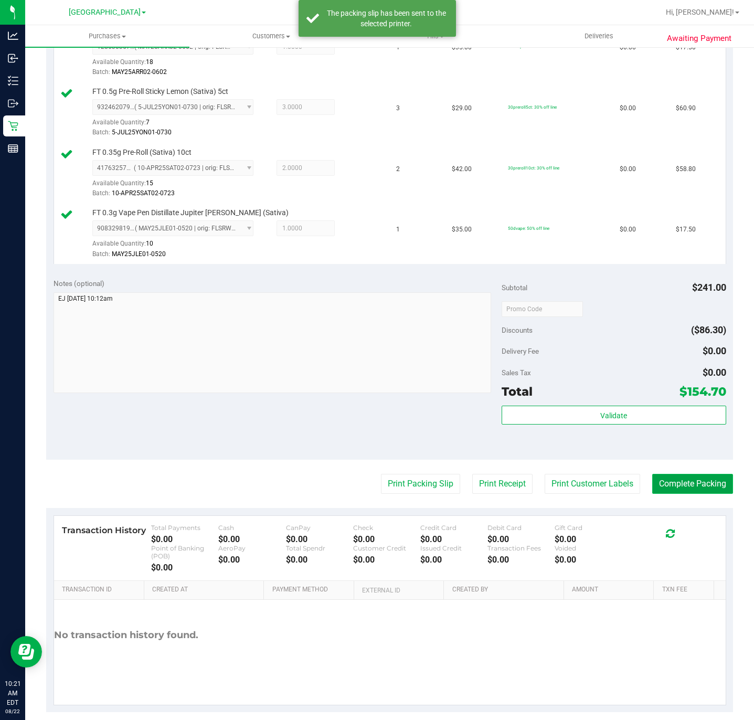
drag, startPoint x: 703, startPoint y: 479, endPoint x: 685, endPoint y: 479, distance: 17.3
click at [697, 479] on button "Complete Packing" at bounding box center [692, 484] width 81 height 20
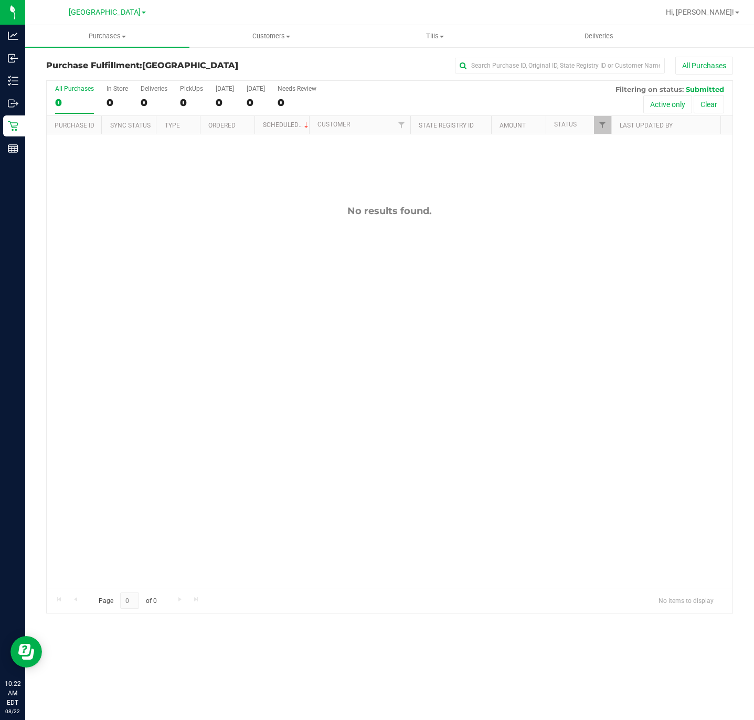
click at [559, 395] on div "No results found." at bounding box center [390, 396] width 686 height 524
click at [377, 318] on div at bounding box center [390, 347] width 686 height 532
click at [578, 378] on div "No results found." at bounding box center [390, 396] width 686 height 524
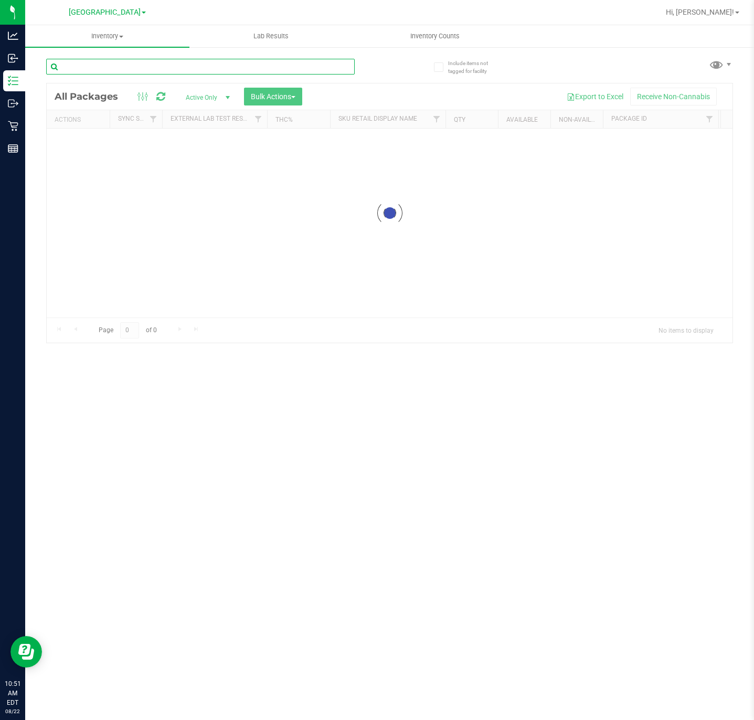
click at [268, 69] on input "text" at bounding box center [200, 67] width 309 height 16
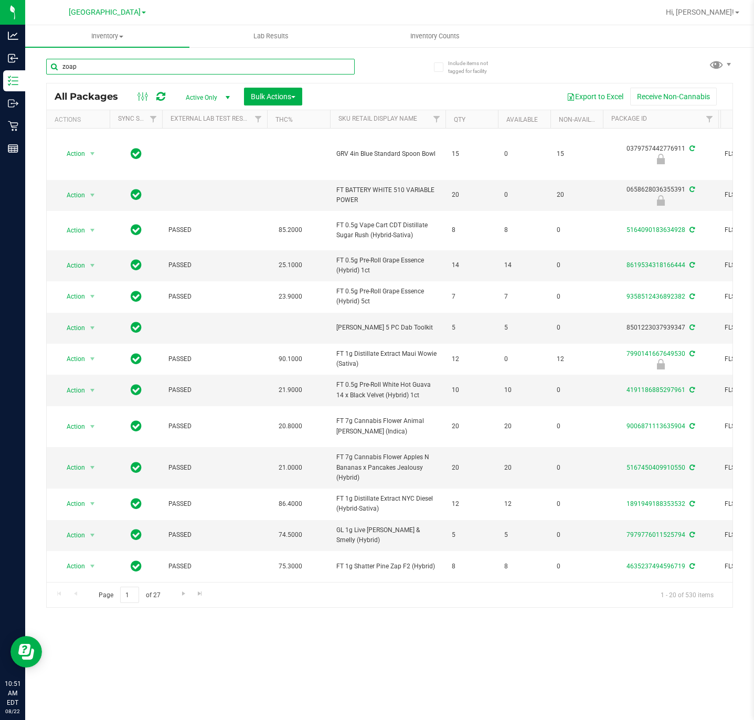
type input "zoap"
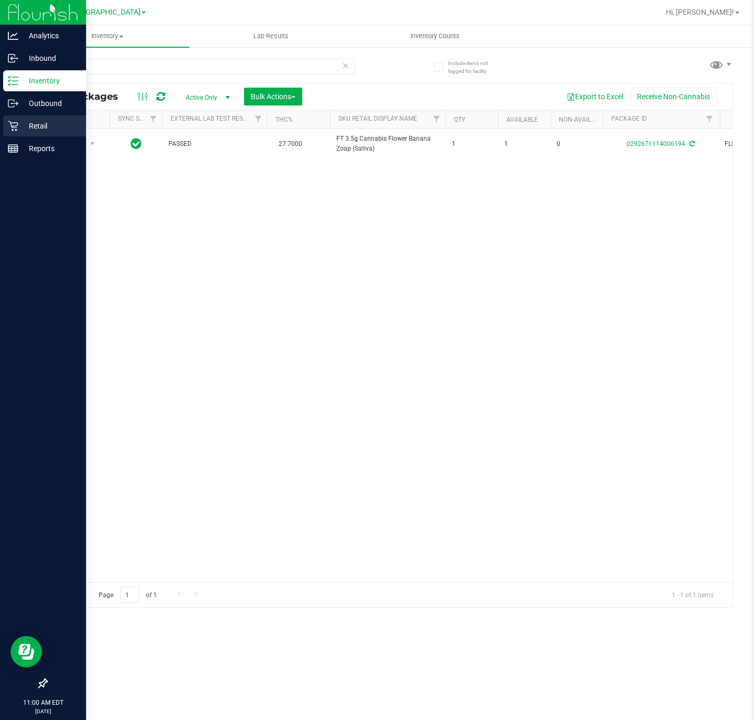
click at [10, 119] on div "Retail" at bounding box center [44, 125] width 83 height 21
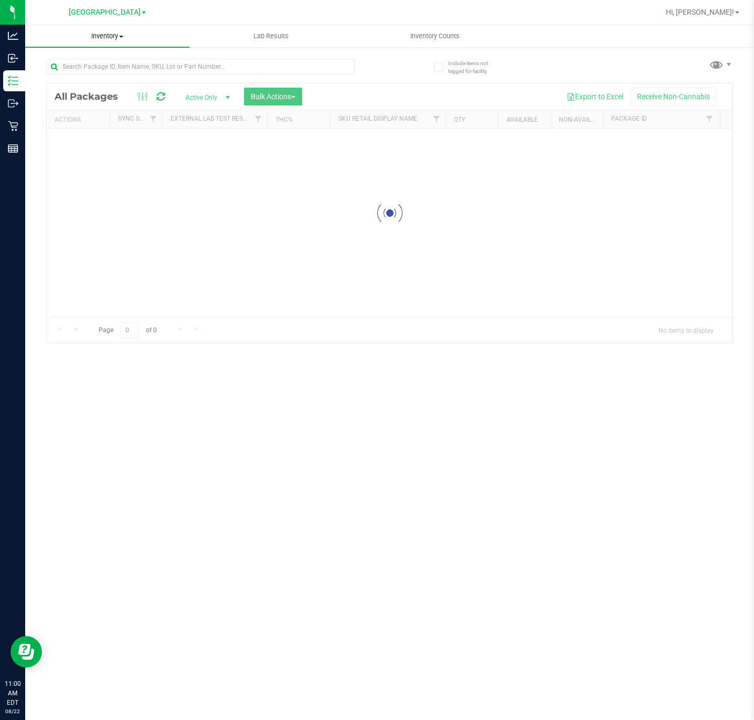
click at [114, 41] on uib-tab-heading "Inventory All packages All inventory Waste log Create inventory" at bounding box center [107, 36] width 164 height 22
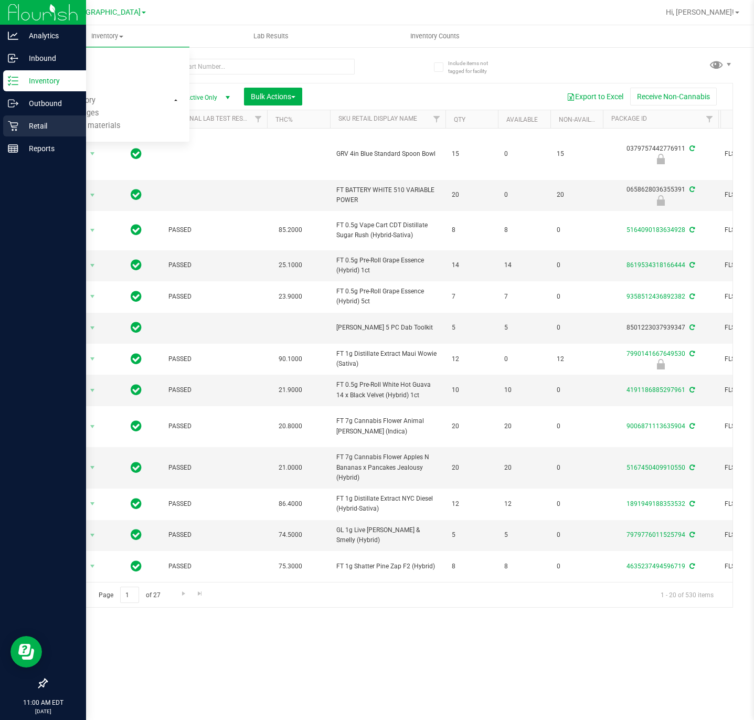
click at [10, 125] on icon at bounding box center [13, 126] width 10 height 10
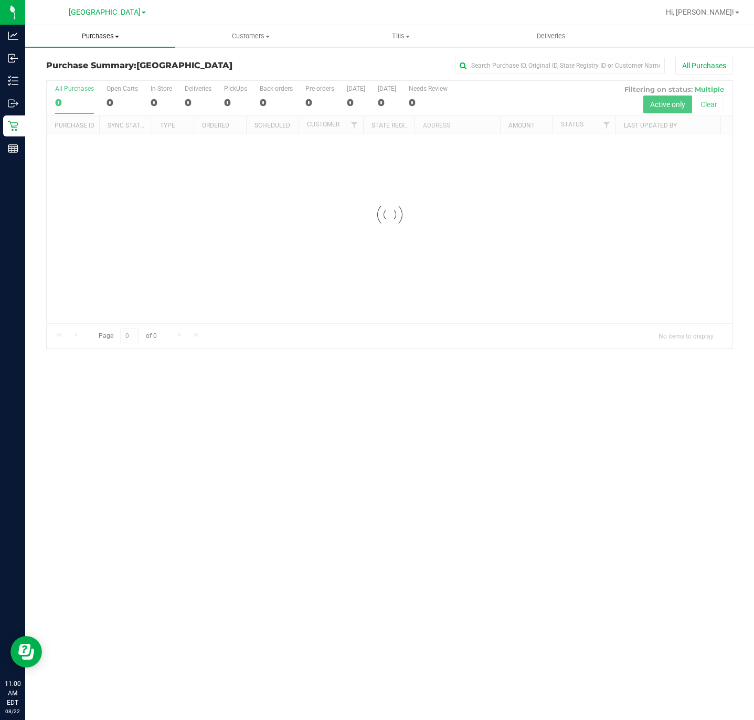
click at [114, 39] on span "Purchases" at bounding box center [100, 35] width 150 height 9
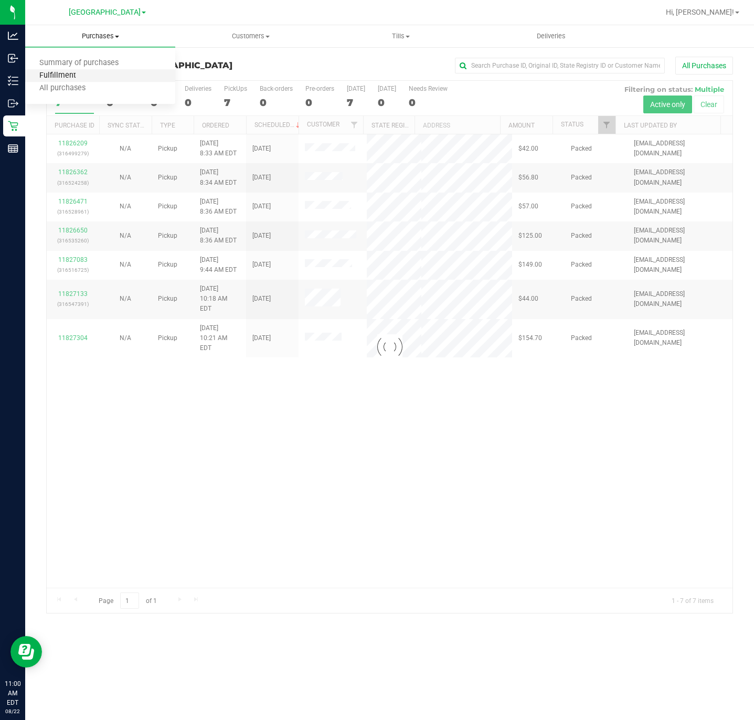
click at [72, 78] on span "Fulfillment" at bounding box center [57, 75] width 65 height 9
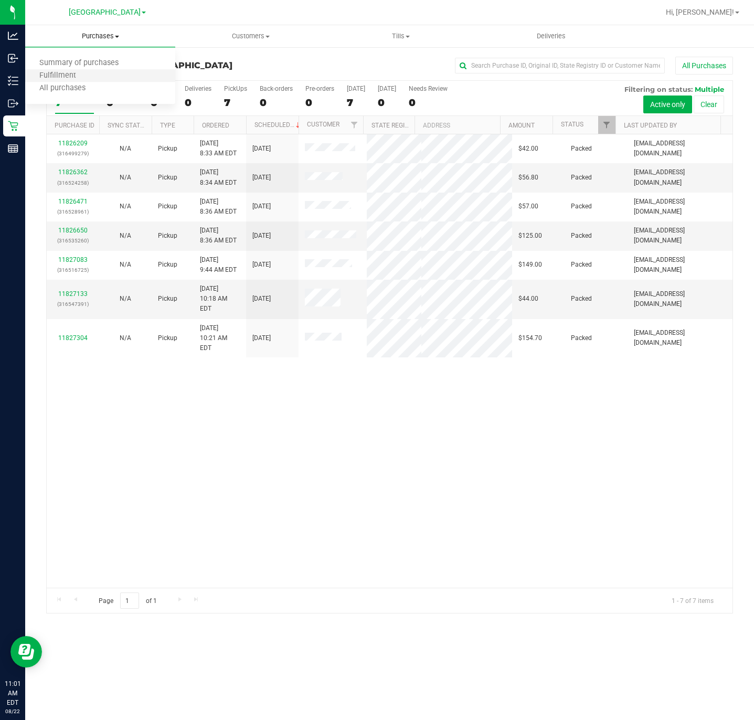
click at [97, 77] on li "Fulfillment" at bounding box center [100, 76] width 150 height 13
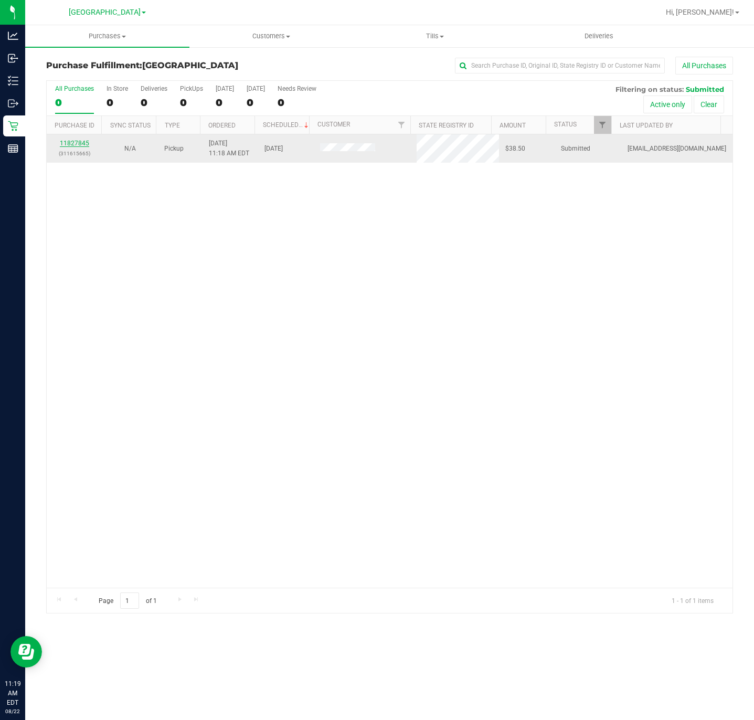
click at [70, 141] on link "11827845" at bounding box center [74, 143] width 29 height 7
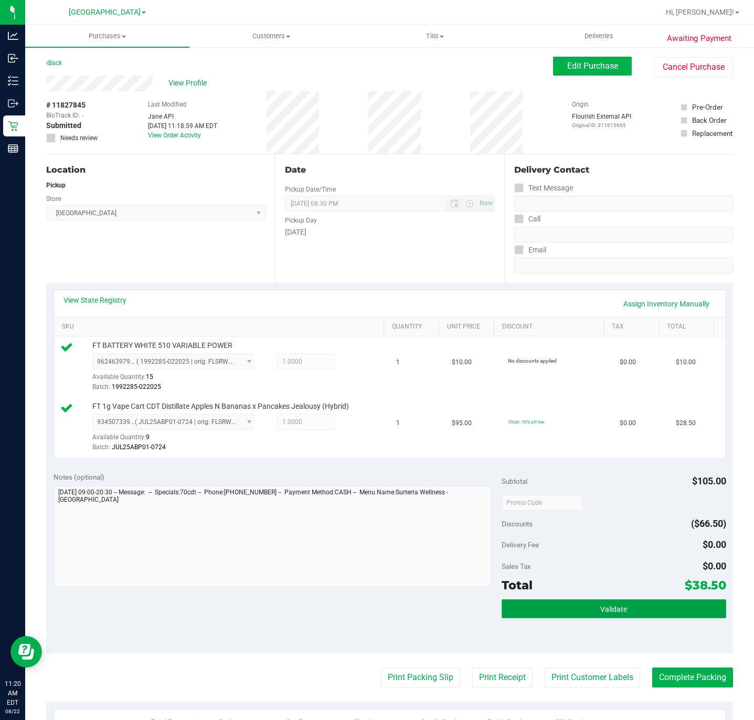
click at [547, 608] on button "Validate" at bounding box center [614, 608] width 224 height 19
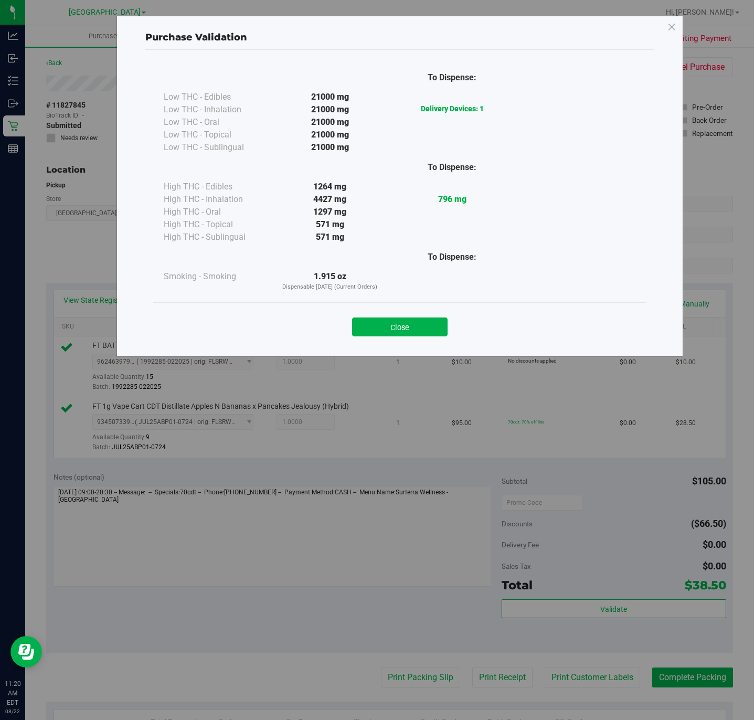
click at [384, 316] on div "Close" at bounding box center [400, 324] width 478 height 26
click at [384, 324] on button "Close" at bounding box center [400, 326] width 96 height 19
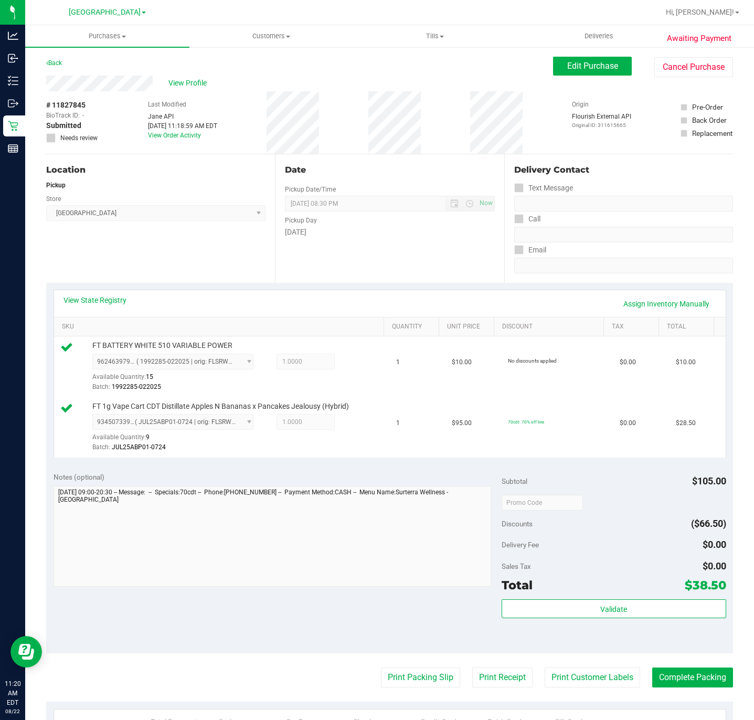
click at [383, 668] on purchase-details "Back Edit Purchase Cancel Purchase View Profile # 11827845 BioTrack ID: - Submi…" at bounding box center [389, 481] width 687 height 849
click at [381, 673] on button "Print Packing Slip" at bounding box center [420, 678] width 79 height 20
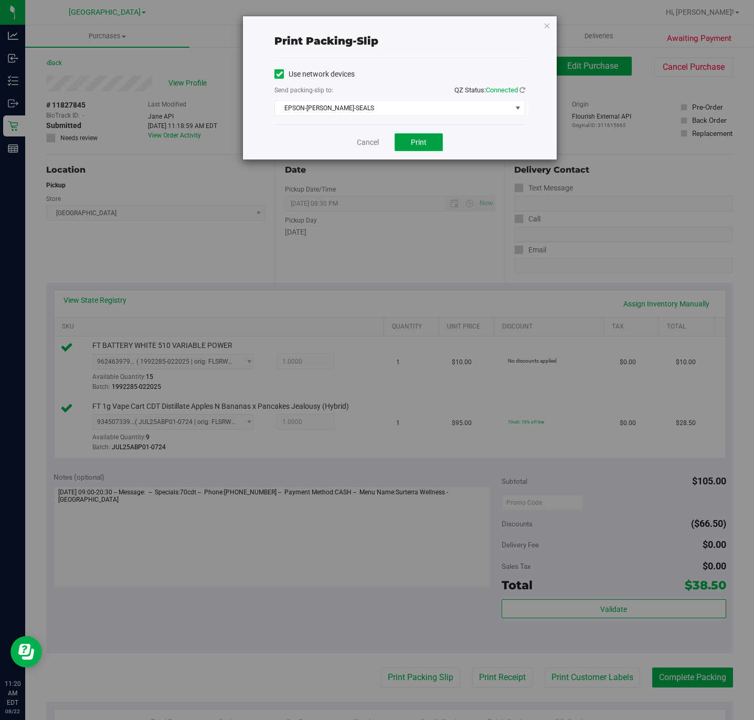
click at [411, 139] on span "Print" at bounding box center [419, 142] width 16 height 8
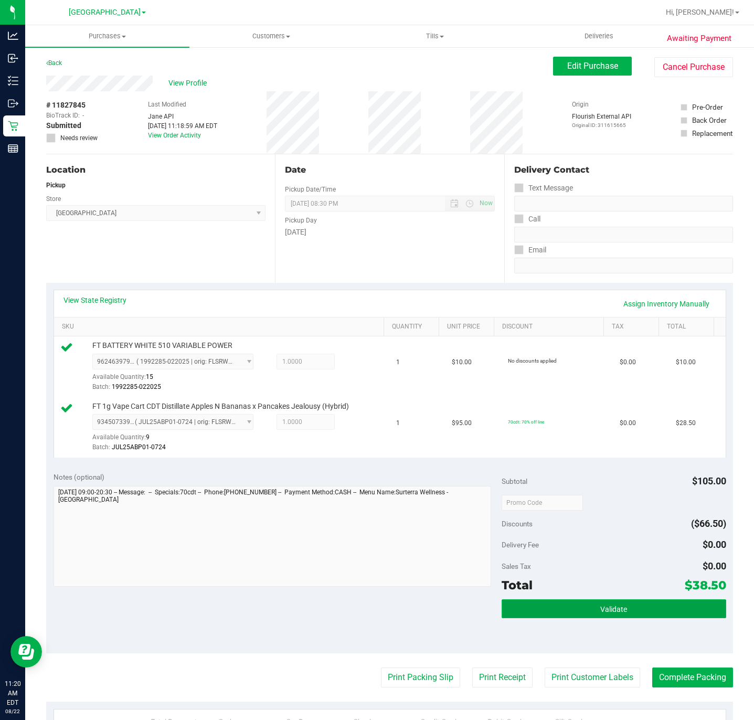
click at [644, 618] on button "Validate" at bounding box center [614, 608] width 224 height 19
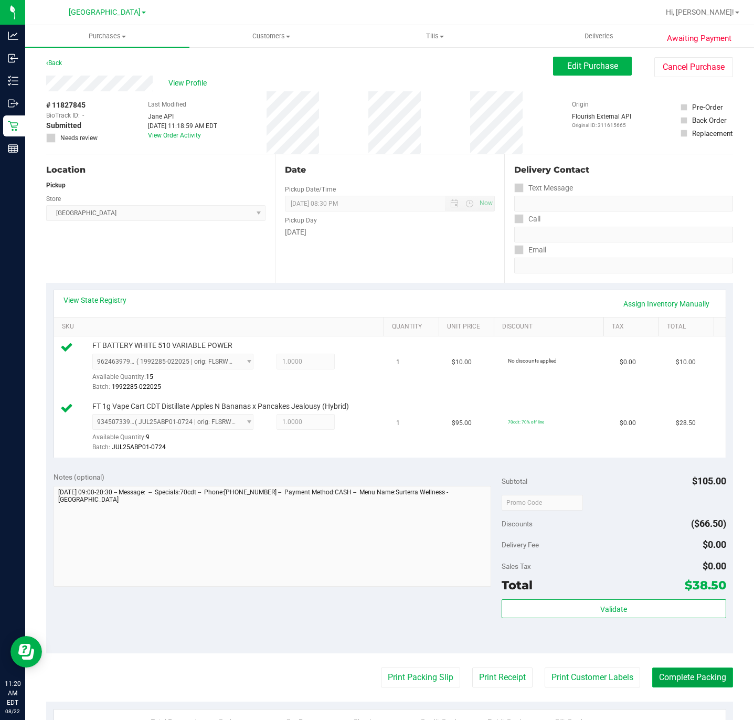
click at [712, 674] on button "Complete Packing" at bounding box center [692, 678] width 81 height 20
click at [717, 677] on icon at bounding box center [721, 676] width 9 height 9
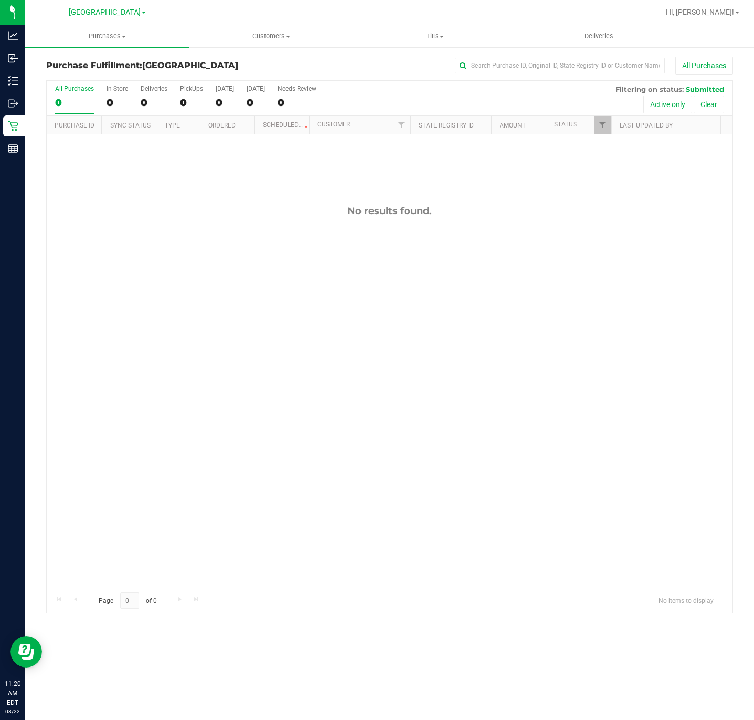
click at [609, 304] on div "No results found." at bounding box center [390, 396] width 686 height 524
drag, startPoint x: 490, startPoint y: 393, endPoint x: 368, endPoint y: 287, distance: 161.0
click at [489, 392] on div "11828080 (316572121) N/A Pickup 8/22/2025 11:48 AM EDT 8/22/2025 $57.50 Submitt…" at bounding box center [390, 360] width 686 height 453
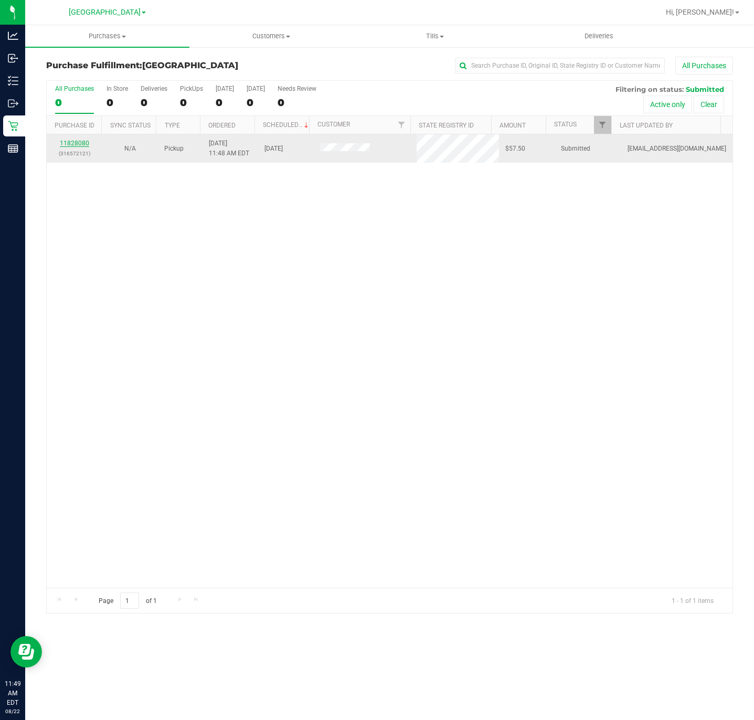
click at [82, 146] on link "11828080" at bounding box center [74, 143] width 29 height 7
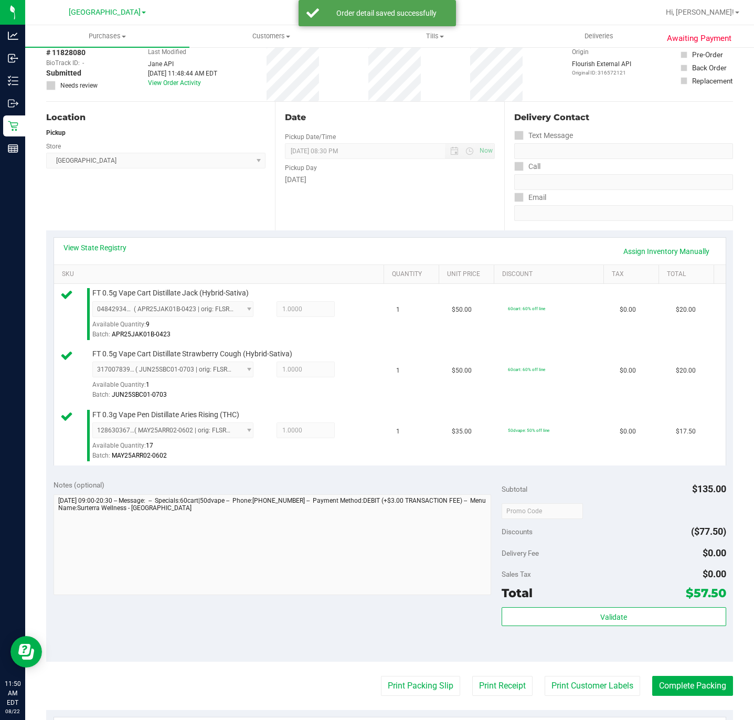
scroll to position [79, 0]
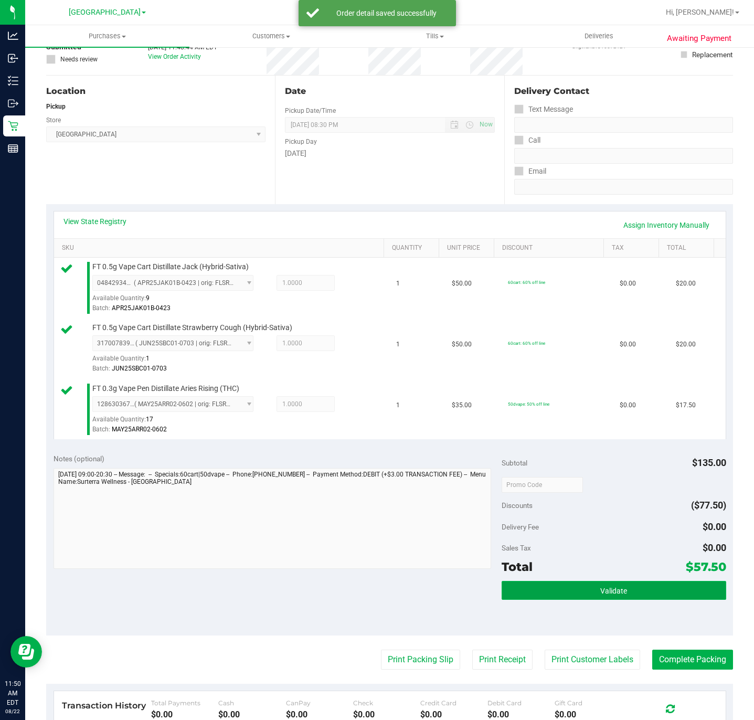
click at [571, 600] on button "Validate" at bounding box center [614, 590] width 224 height 19
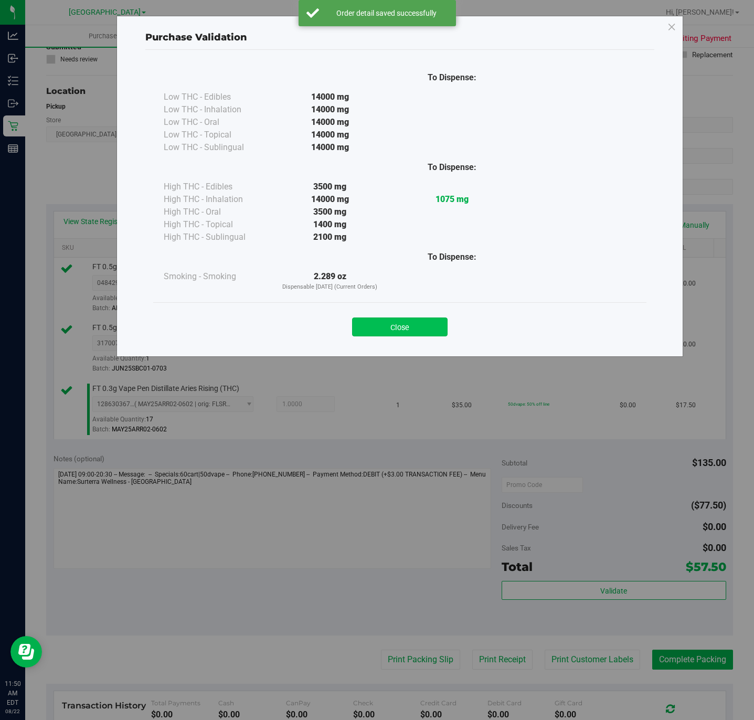
drag, startPoint x: 386, startPoint y: 323, endPoint x: 398, endPoint y: 389, distance: 67.3
click at [386, 323] on button "Close" at bounding box center [400, 326] width 96 height 19
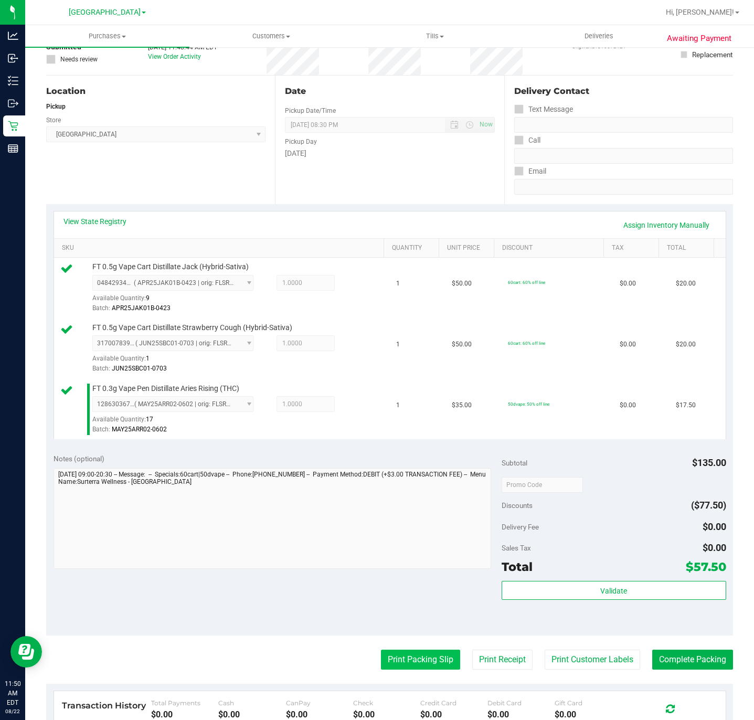
click at [430, 656] on button "Print Packing Slip" at bounding box center [420, 660] width 79 height 20
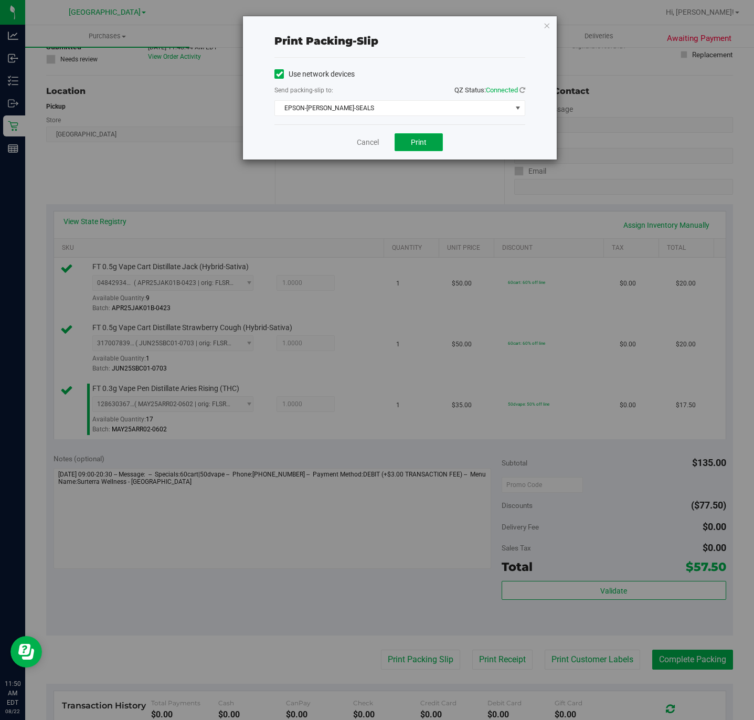
click at [427, 135] on button "Print" at bounding box center [419, 142] width 48 height 18
click at [357, 142] on link "Cancel" at bounding box center [368, 142] width 22 height 11
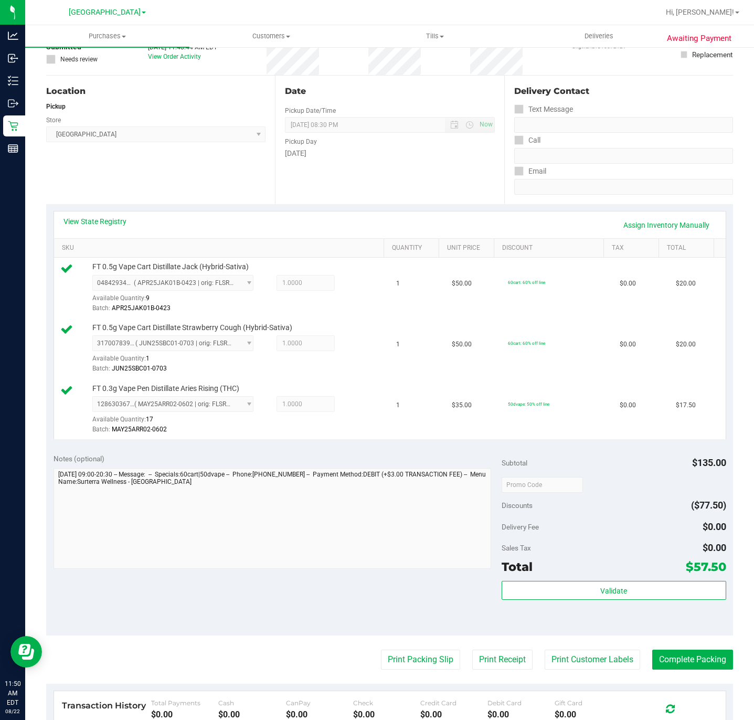
click at [589, 608] on div "Validate" at bounding box center [614, 604] width 224 height 47
click at [589, 600] on button "Validate" at bounding box center [614, 590] width 224 height 19
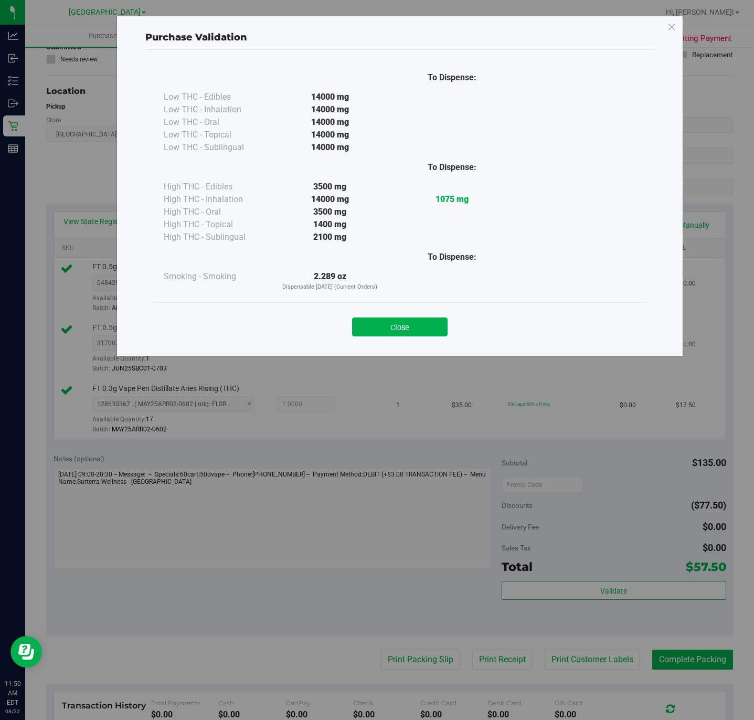
click at [409, 332] on button "Close" at bounding box center [400, 326] width 96 height 19
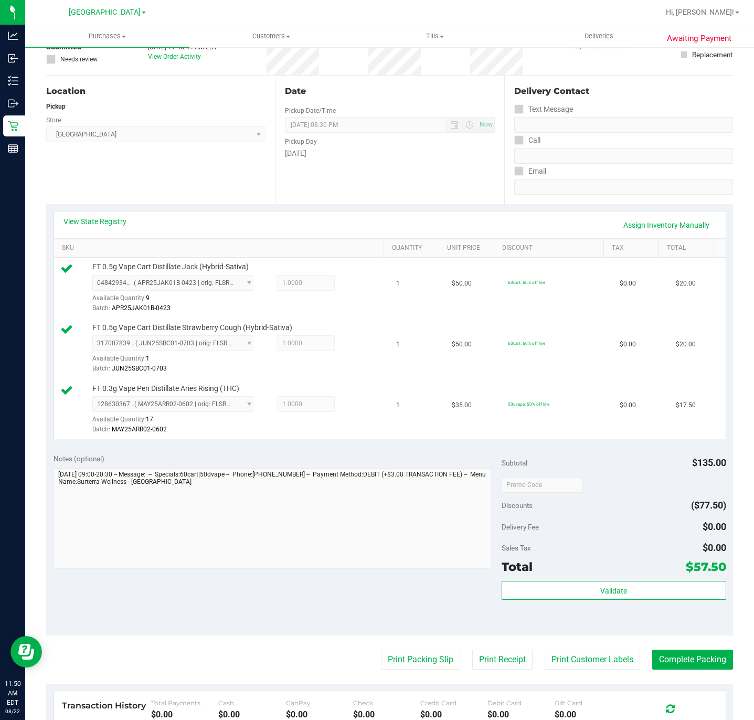
click at [414, 652] on purchase-details "Back Edit Purchase Cancel Purchase View Profile # 11828080 BioTrack ID: - Submi…" at bounding box center [389, 432] width 687 height 909
click at [392, 668] on button "Print Packing Slip" at bounding box center [420, 660] width 79 height 20
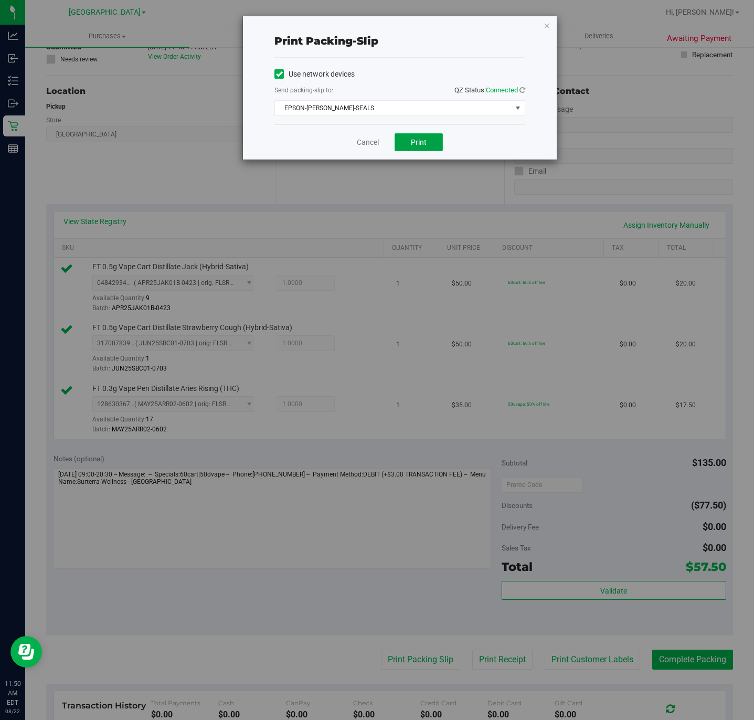
click at [412, 141] on span "Print" at bounding box center [419, 142] width 16 height 8
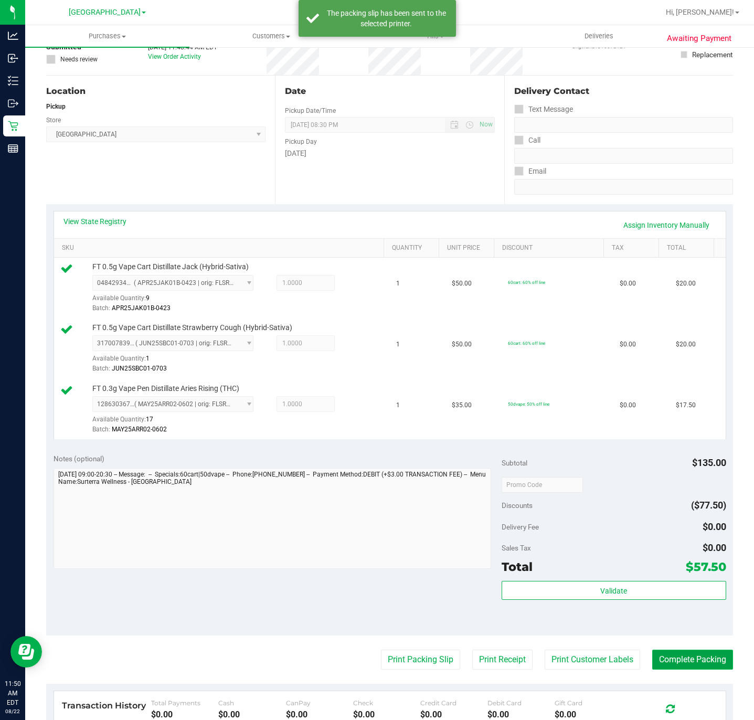
click at [668, 662] on button "Complete Packing" at bounding box center [692, 660] width 81 height 20
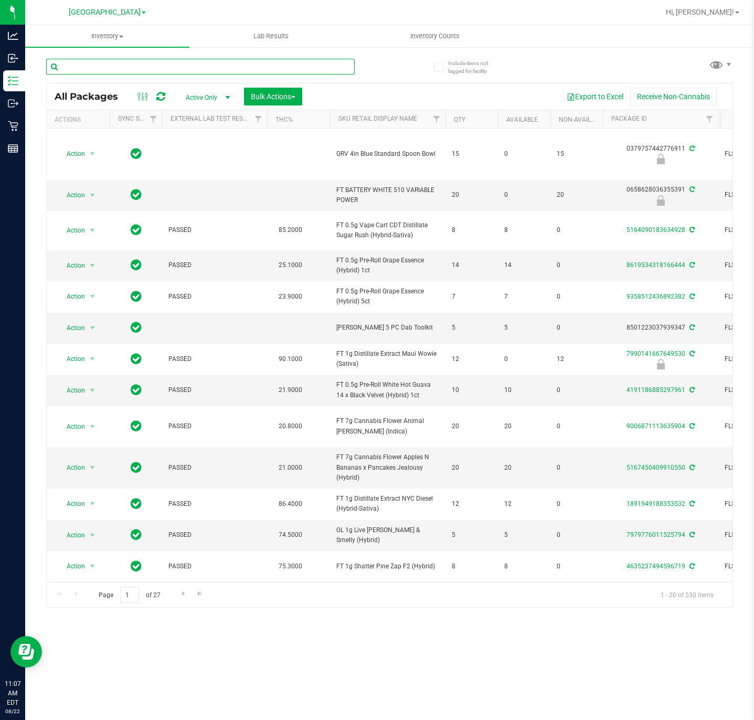
click at [150, 68] on input "text" at bounding box center [200, 67] width 309 height 16
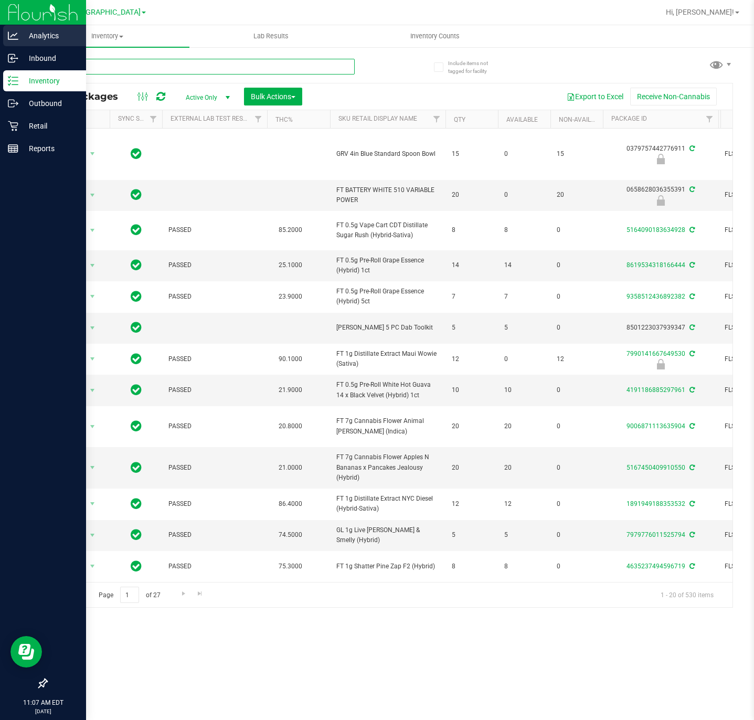
type input "DDF"
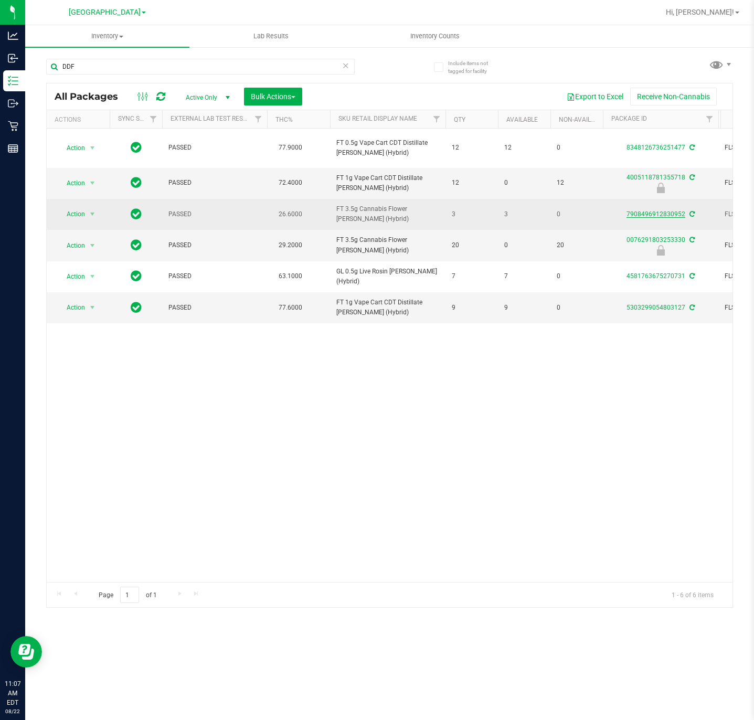
click at [644, 218] on link "7908496912830952" at bounding box center [656, 213] width 59 height 7
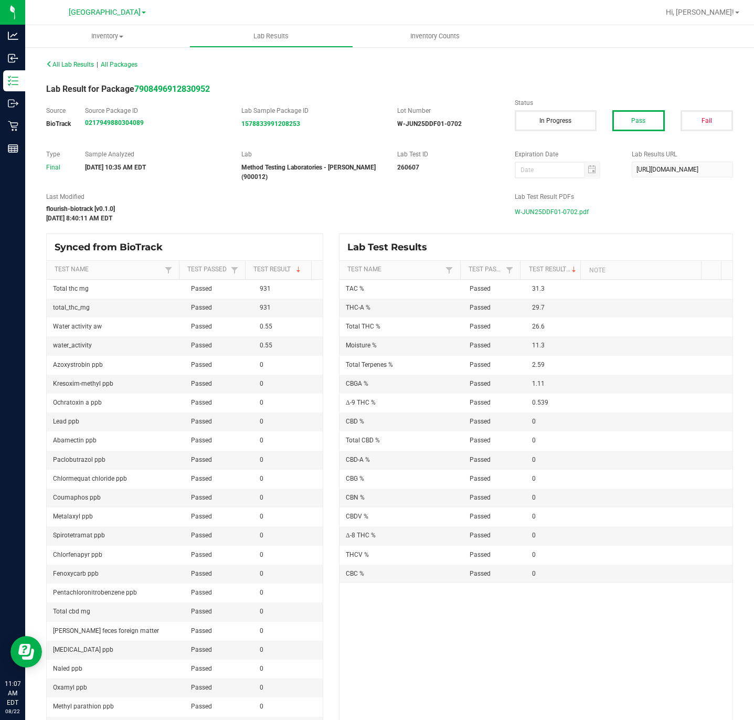
click at [542, 207] on span "W-JUN25DDF01-0702.pdf" at bounding box center [552, 212] width 74 height 16
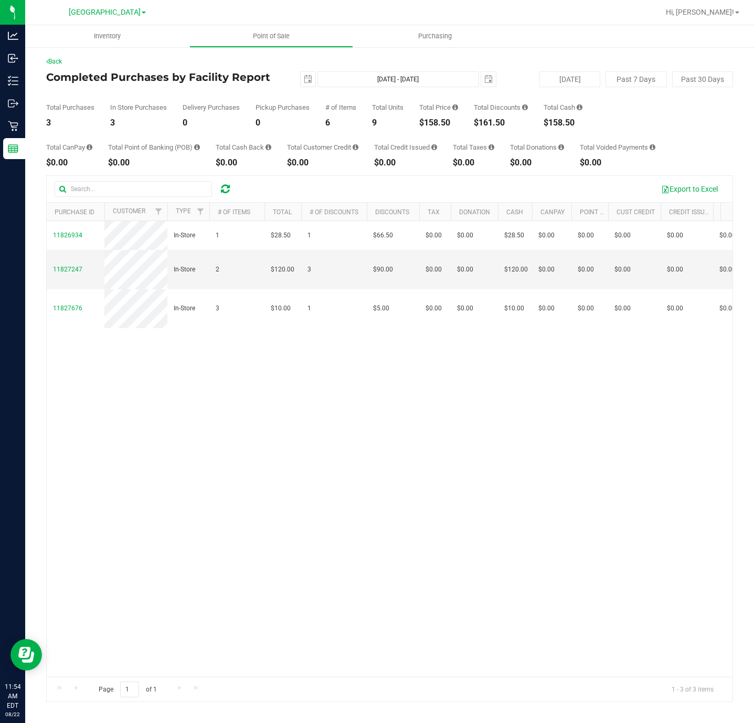
click at [362, 471] on div "11826934 In-Store 1 $28.50 1 $66.50 $0.00 $0.00 $28.50 $0.00 $0.00 $0.00 $0.00 …" at bounding box center [390, 449] width 686 height 456
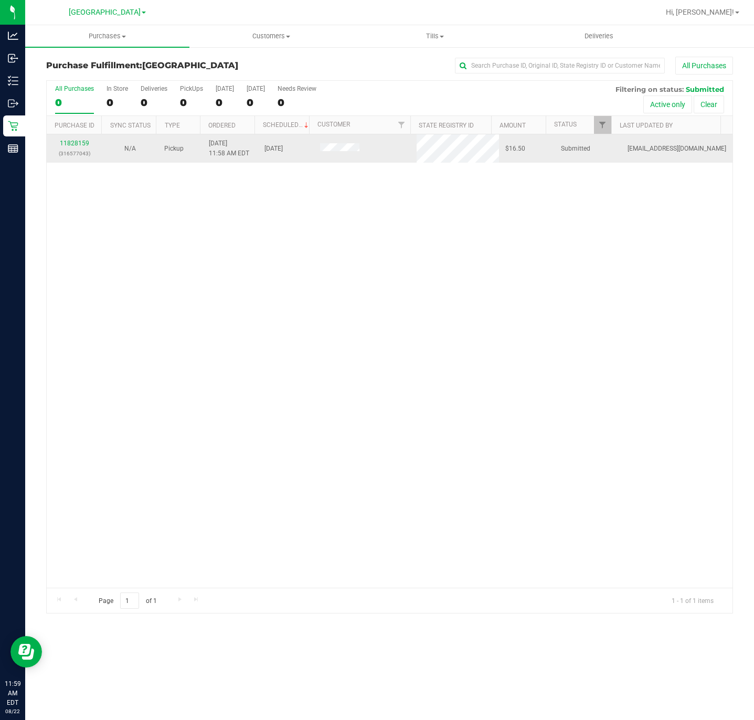
click at [69, 139] on td "11828159 (316577043)" at bounding box center [75, 148] width 56 height 28
click at [69, 145] on link "11828159" at bounding box center [74, 143] width 29 height 7
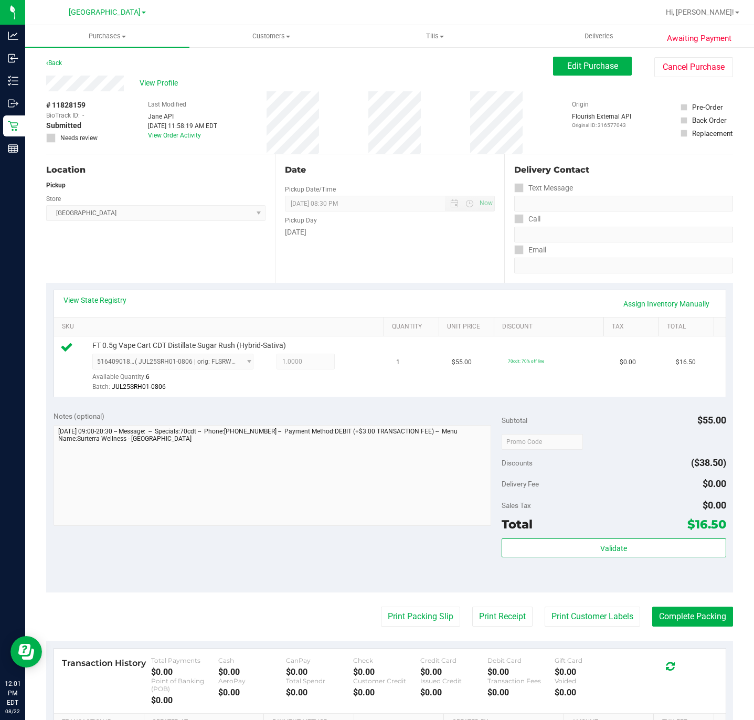
click at [664, 564] on div "Validate" at bounding box center [614, 561] width 224 height 47
click at [660, 562] on div "Validate" at bounding box center [614, 561] width 224 height 47
click at [651, 558] on div "Validate" at bounding box center [614, 548] width 224 height 20
click at [649, 551] on button "Validate" at bounding box center [614, 547] width 224 height 19
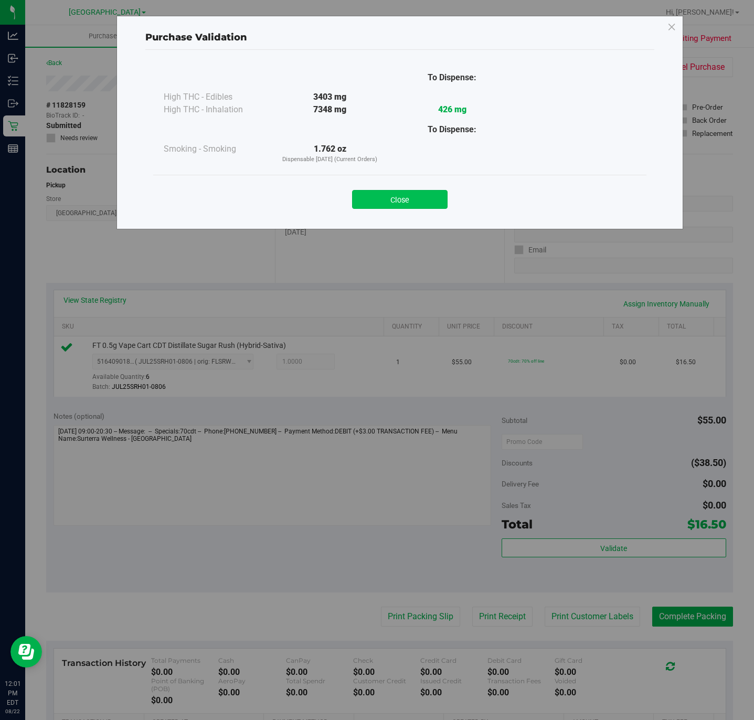
click at [397, 200] on button "Close" at bounding box center [400, 199] width 96 height 19
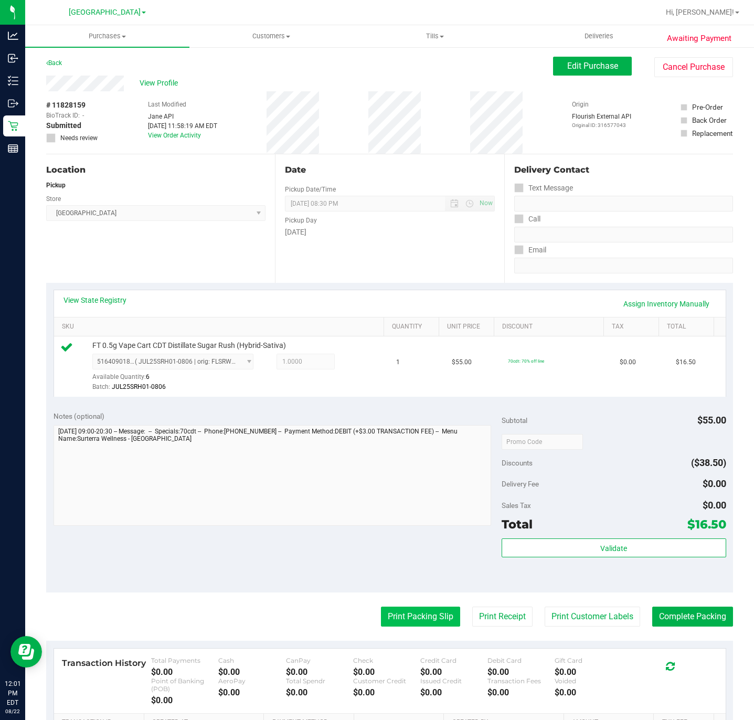
click at [394, 617] on button "Print Packing Slip" at bounding box center [420, 617] width 79 height 20
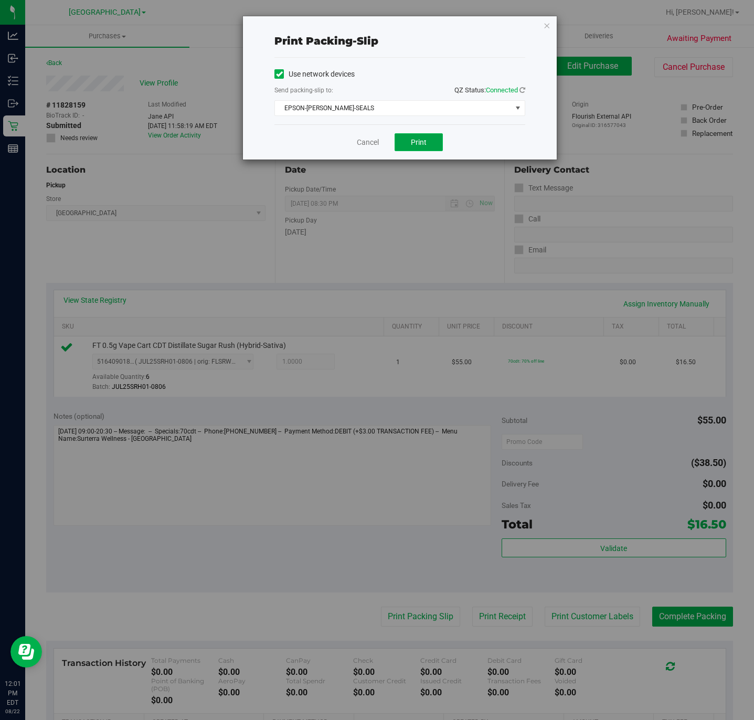
click at [410, 144] on button "Print" at bounding box center [419, 142] width 48 height 18
drag, startPoint x: 363, startPoint y: 144, endPoint x: 567, endPoint y: 363, distance: 299.6
click at [363, 145] on link "Cancel" at bounding box center [368, 142] width 22 height 11
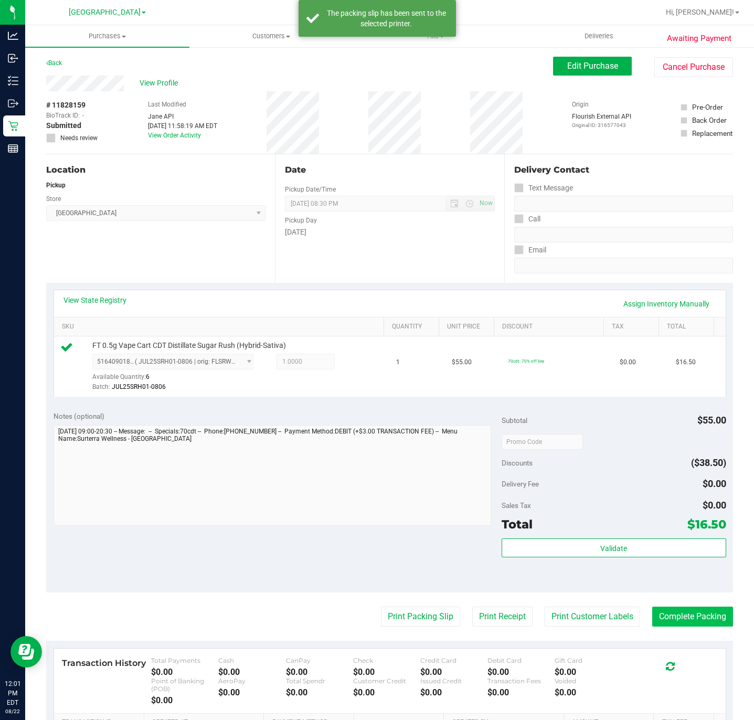
drag, startPoint x: 693, startPoint y: 633, endPoint x: 688, endPoint y: 624, distance: 10.4
click at [693, 633] on purchase-details "Back Edit Purchase Cancel Purchase View Profile # 11828159 BioTrack ID: - Submi…" at bounding box center [389, 451] width 687 height 788
click at [684, 620] on button "Complete Packing" at bounding box center [692, 617] width 81 height 20
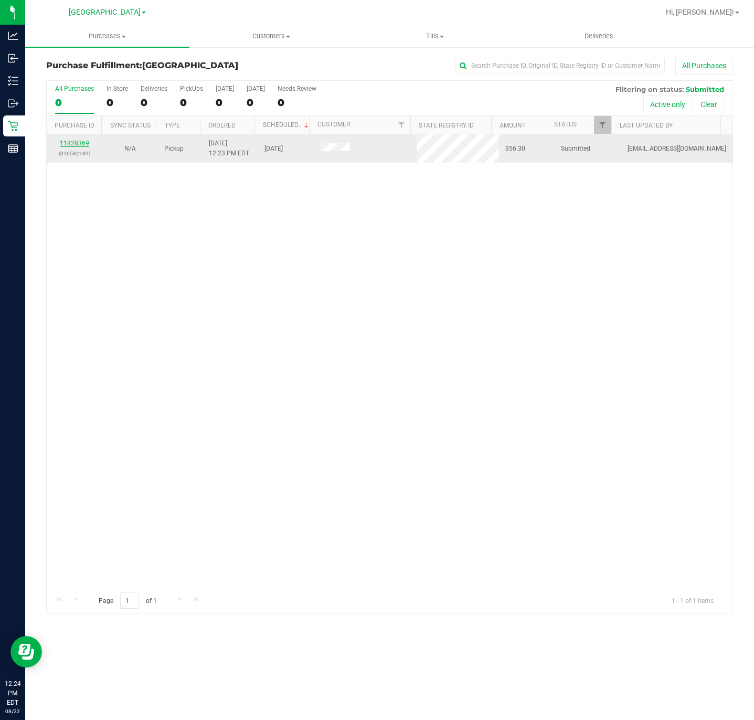
click at [79, 145] on link "11828369" at bounding box center [74, 143] width 29 height 7
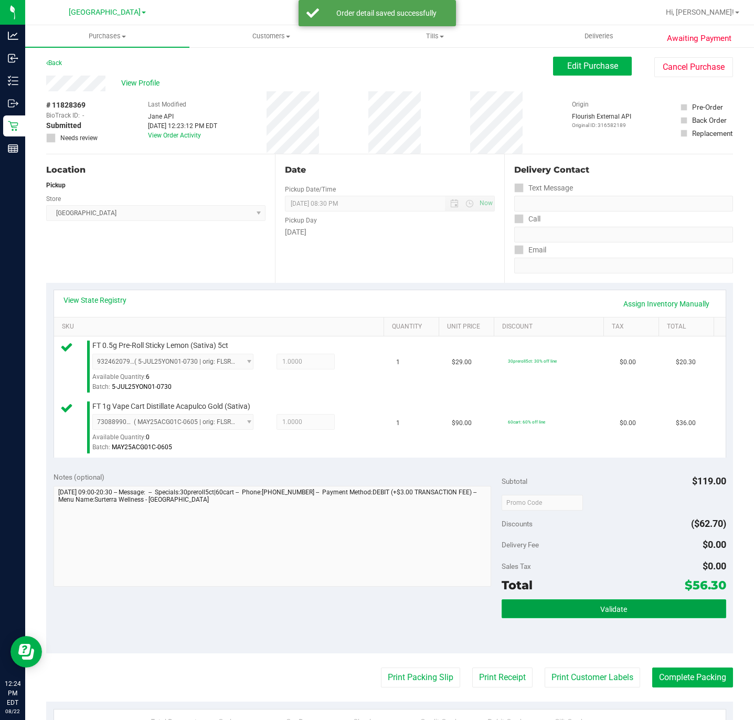
click at [575, 618] on button "Validate" at bounding box center [614, 608] width 224 height 19
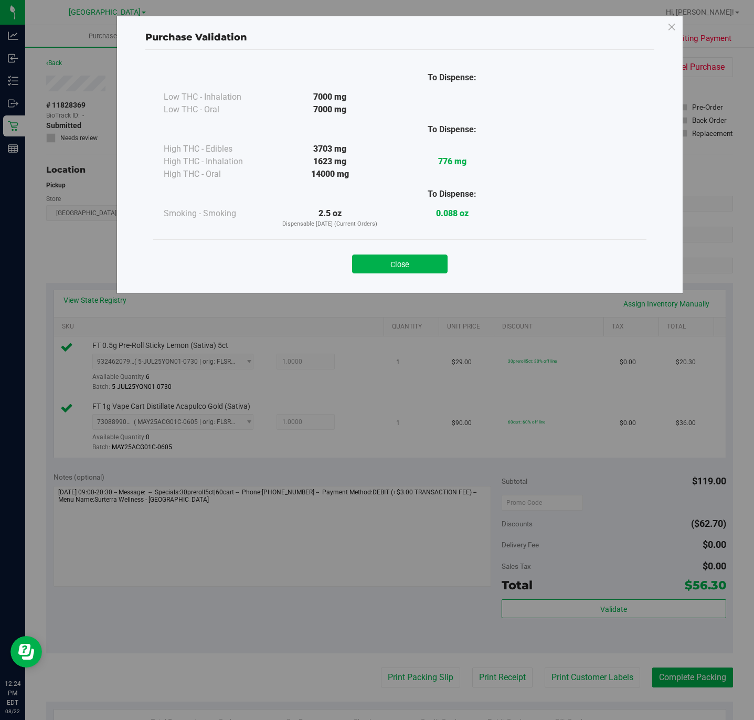
click at [370, 263] on button "Close" at bounding box center [400, 264] width 96 height 19
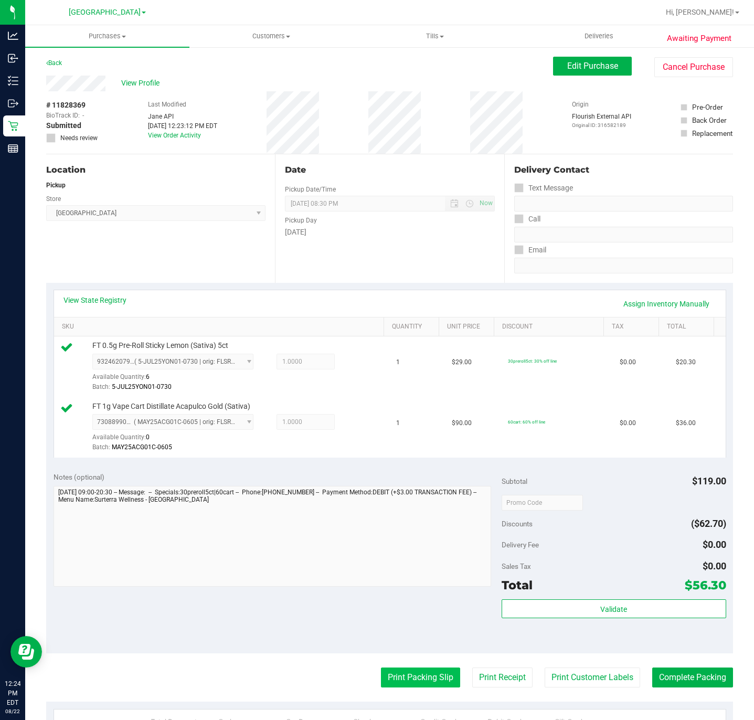
click at [389, 683] on button "Print Packing Slip" at bounding box center [420, 678] width 79 height 20
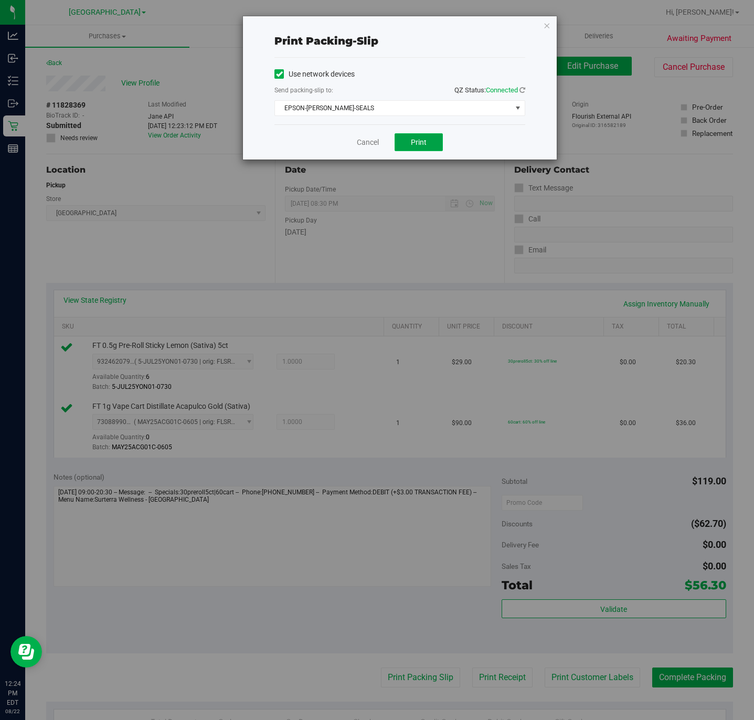
click at [416, 143] on span "Print" at bounding box center [419, 142] width 16 height 8
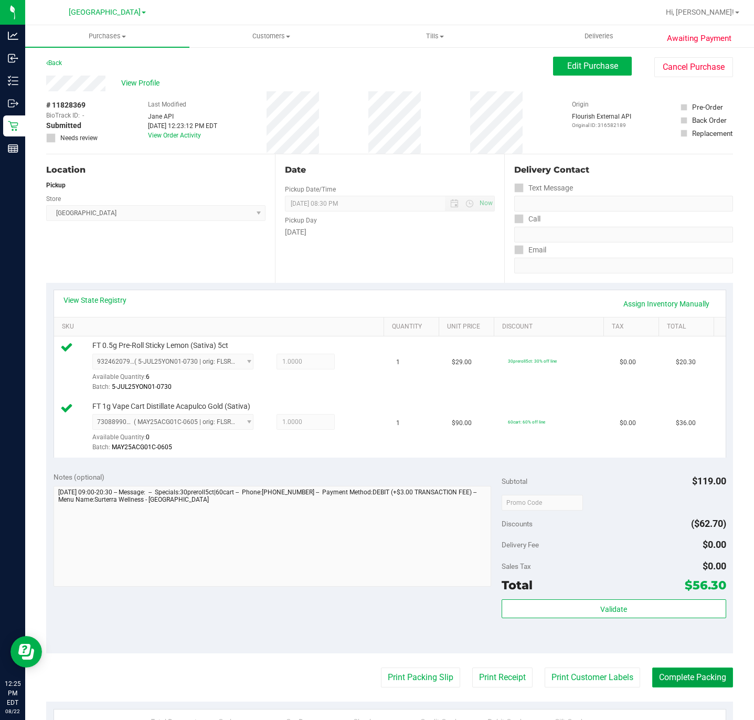
click at [720, 681] on button "Complete Packing" at bounding box center [692, 678] width 81 height 20
click at [696, 687] on button "Complete Packing" at bounding box center [688, 678] width 89 height 20
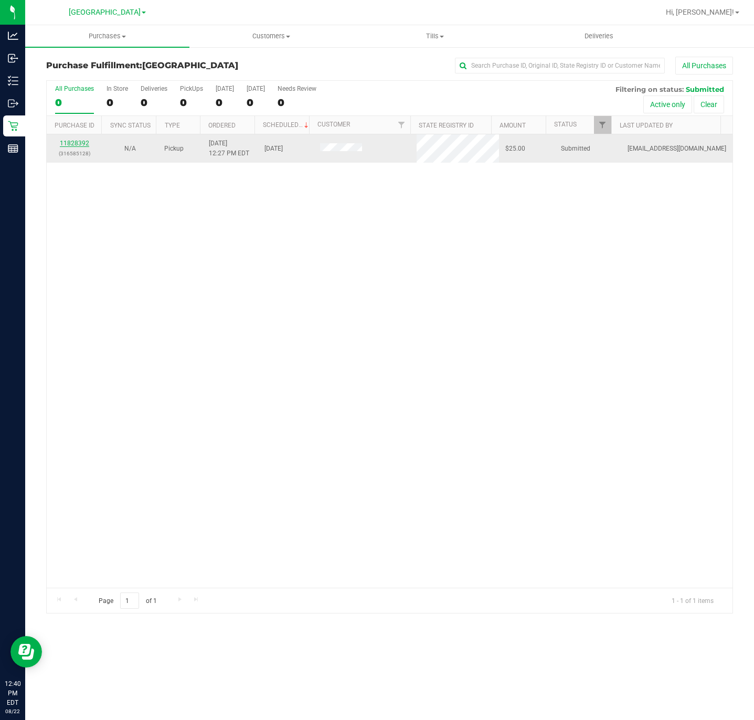
click at [83, 146] on link "11828392" at bounding box center [74, 143] width 29 height 7
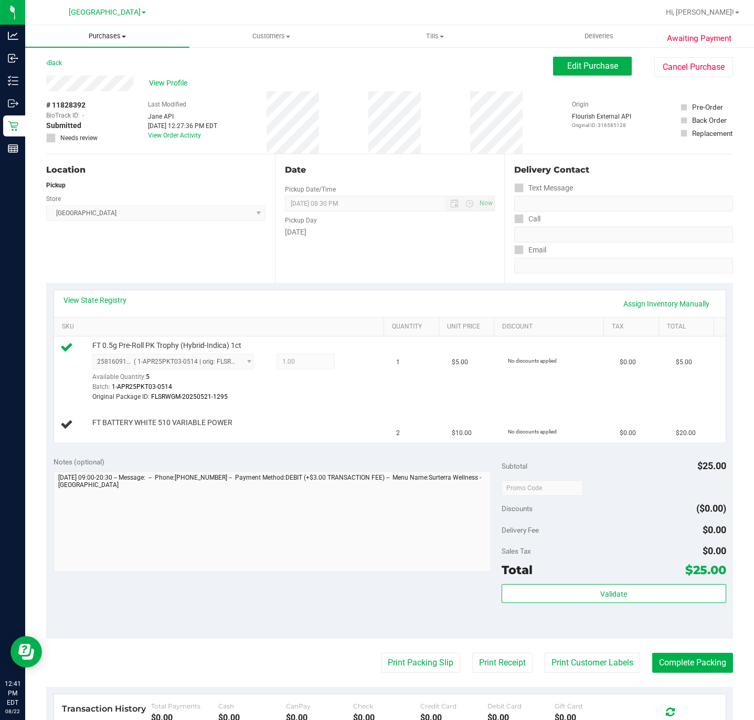
click at [102, 37] on span "Purchases" at bounding box center [107, 35] width 164 height 9
click at [89, 71] on li "Fulfillment" at bounding box center [107, 76] width 164 height 13
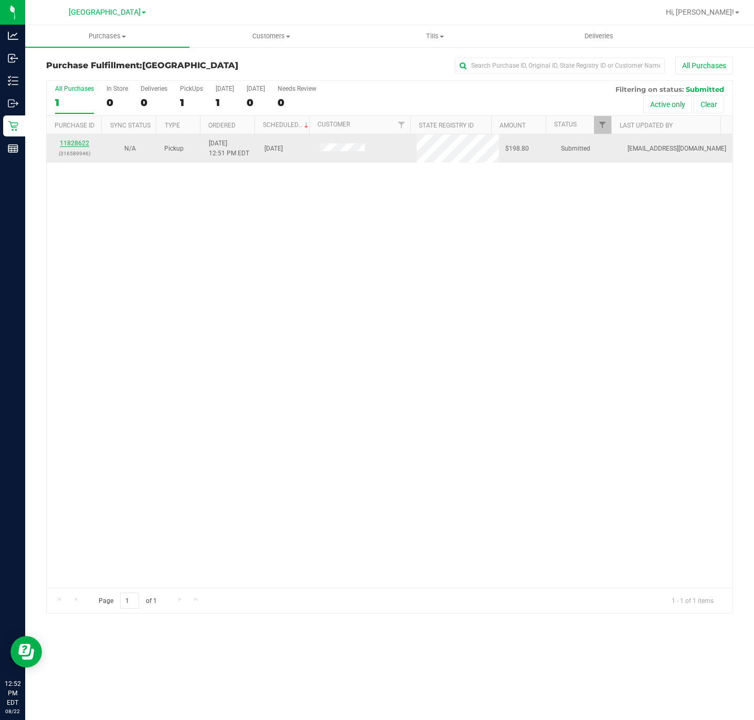
click at [79, 145] on link "11828622" at bounding box center [74, 143] width 29 height 7
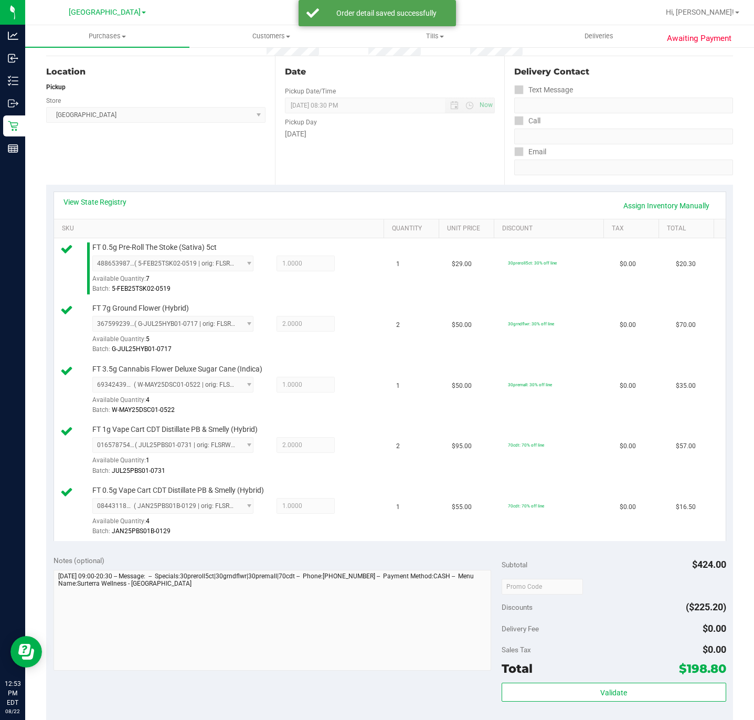
scroll to position [236, 0]
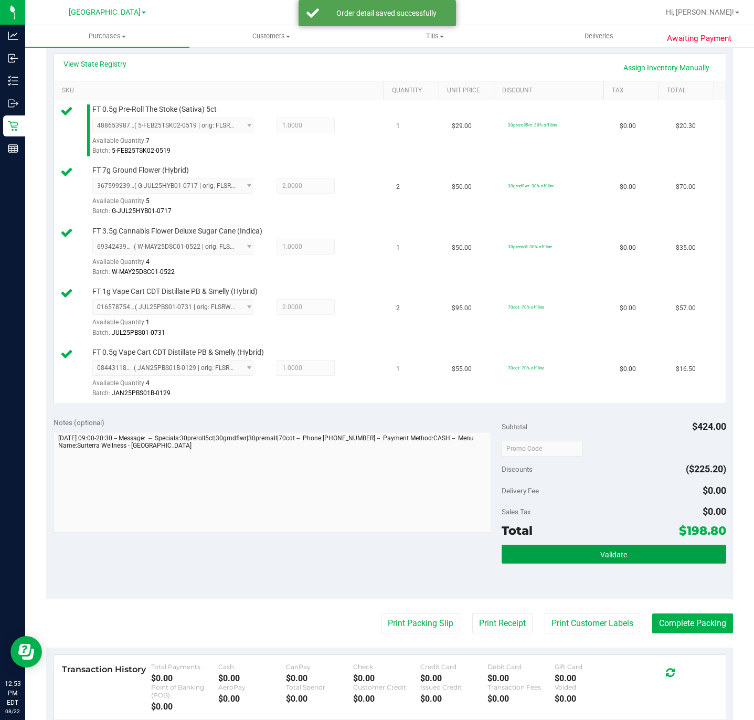
click at [564, 562] on button "Validate" at bounding box center [614, 554] width 224 height 19
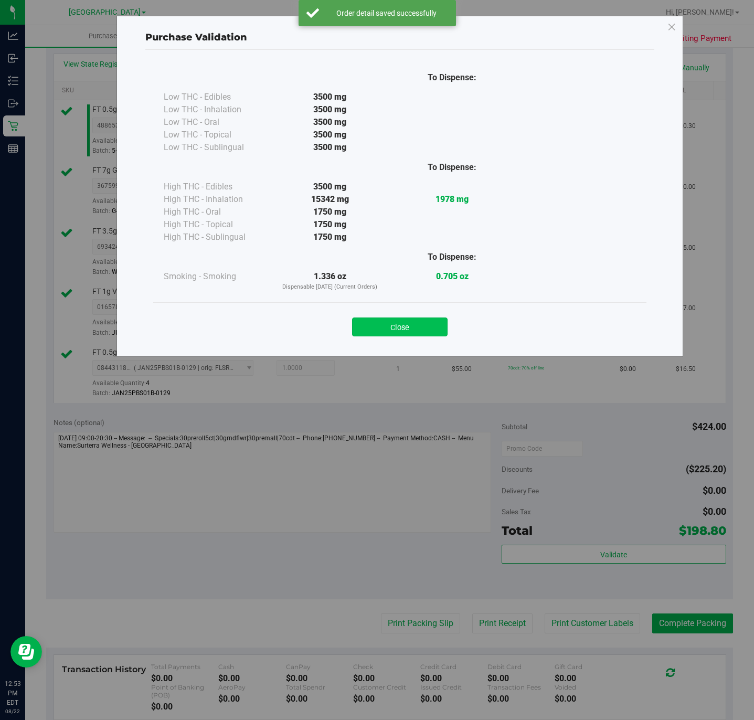
click at [416, 334] on button "Close" at bounding box center [400, 326] width 96 height 19
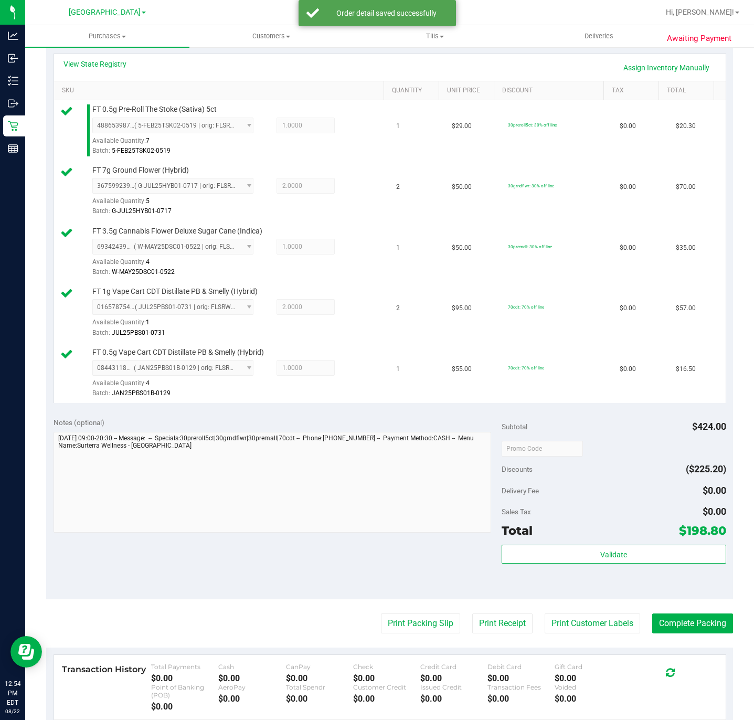
click at [422, 614] on purchase-details "Back Edit Purchase Cancel Purchase View Profile # 11828622 BioTrack ID: - Submi…" at bounding box center [389, 336] width 687 height 1031
click at [421, 616] on purchase-details "Back Edit Purchase Cancel Purchase View Profile # 11828622 BioTrack ID: - Submi…" at bounding box center [389, 336] width 687 height 1031
click at [421, 619] on button "Print Packing Slip" at bounding box center [420, 623] width 79 height 20
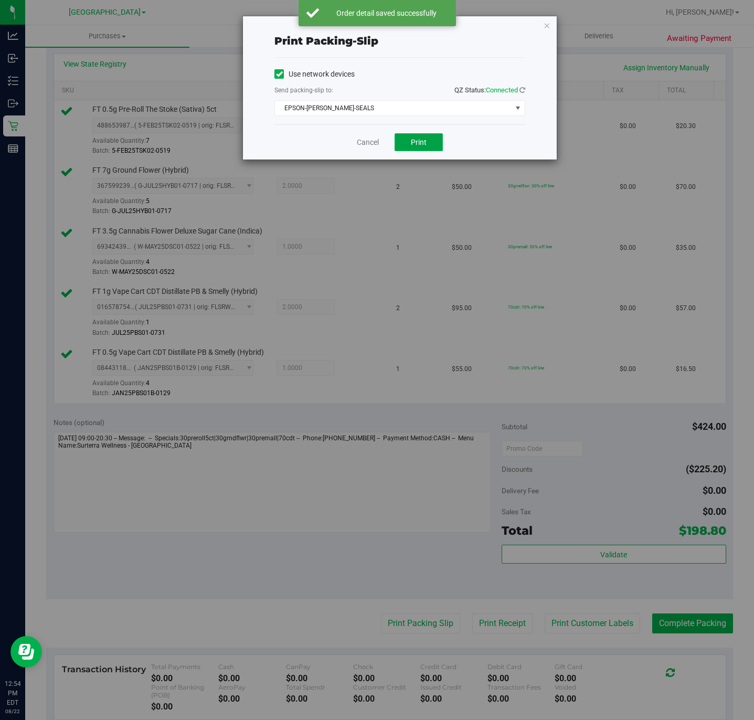
click at [419, 144] on span "Print" at bounding box center [419, 142] width 16 height 8
click at [369, 148] on link "Cancel" at bounding box center [368, 142] width 22 height 11
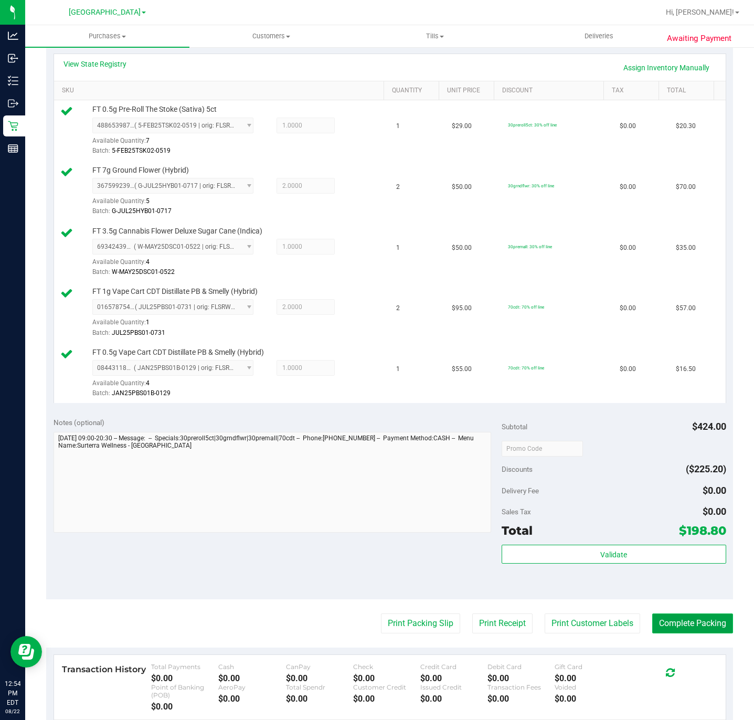
click at [677, 625] on button "Complete Packing" at bounding box center [692, 623] width 81 height 20
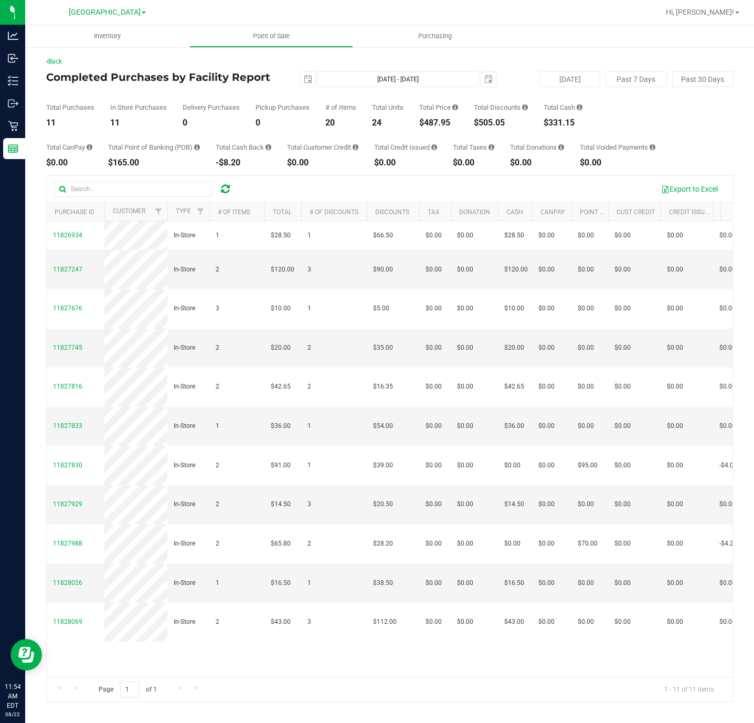
click at [436, 120] on div "$487.95" at bounding box center [438, 123] width 39 height 8
copy div "$487.95"
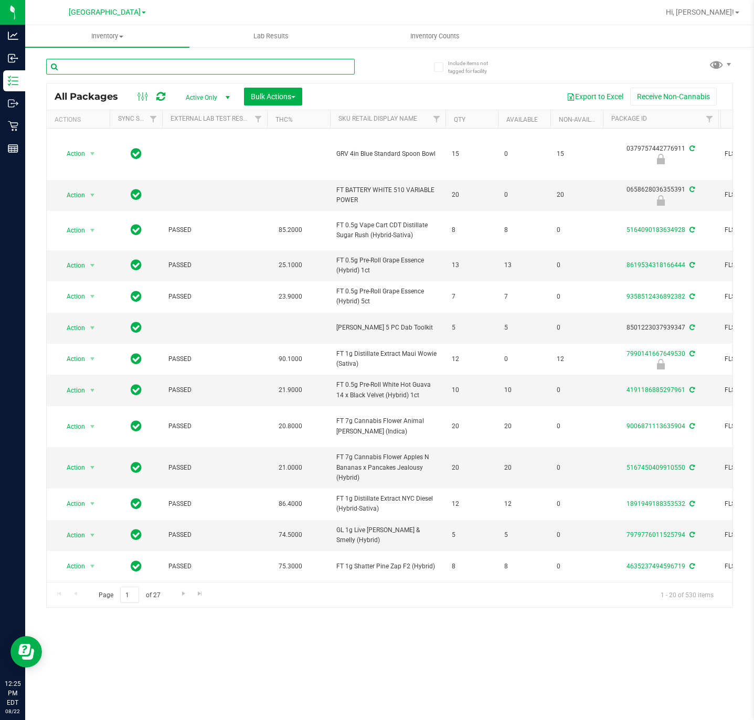
click at [165, 61] on input "text" at bounding box center [200, 67] width 309 height 16
type input "ACG"
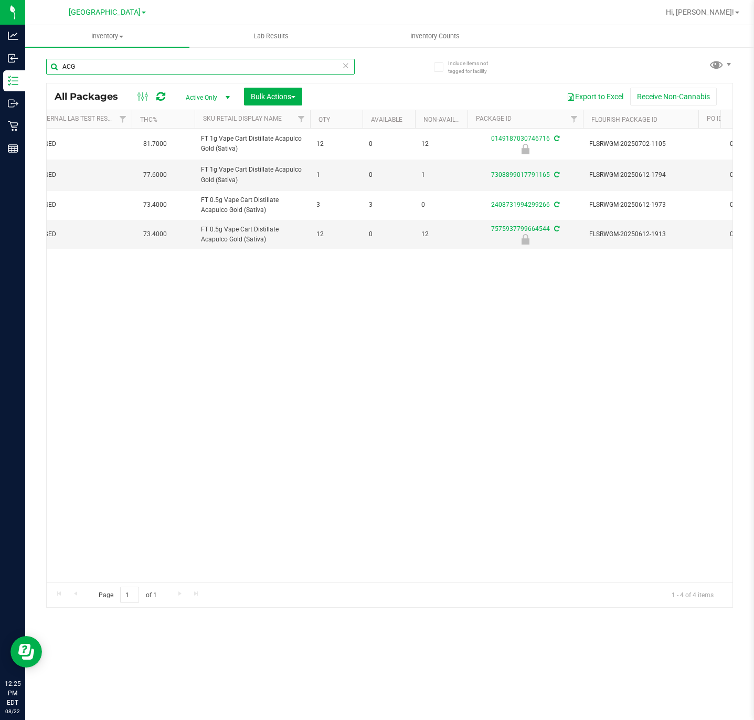
scroll to position [0, 139]
click at [685, 380] on div "Action Action Edit attributes Global inventory Locate package Package audit log…" at bounding box center [390, 355] width 686 height 453
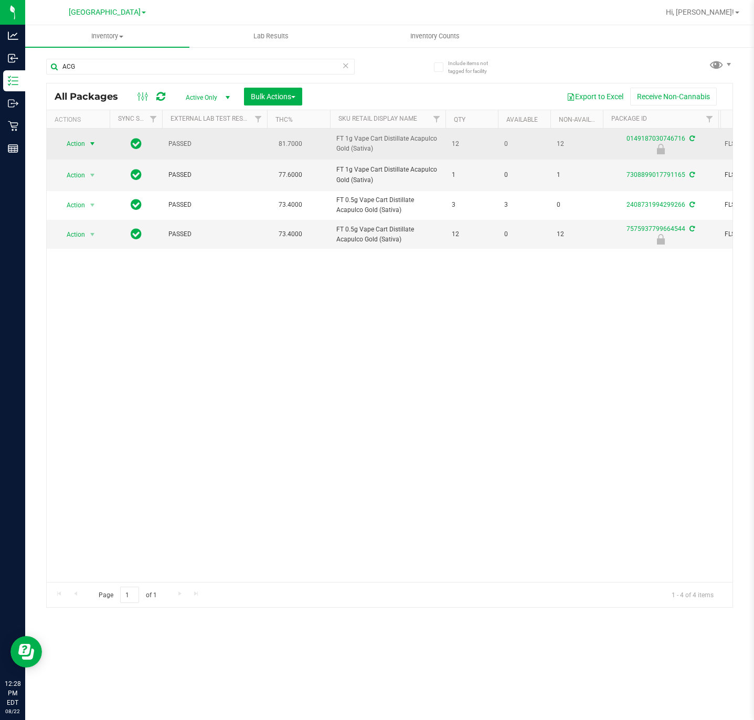
click at [80, 145] on span "Action" at bounding box center [71, 143] width 28 height 15
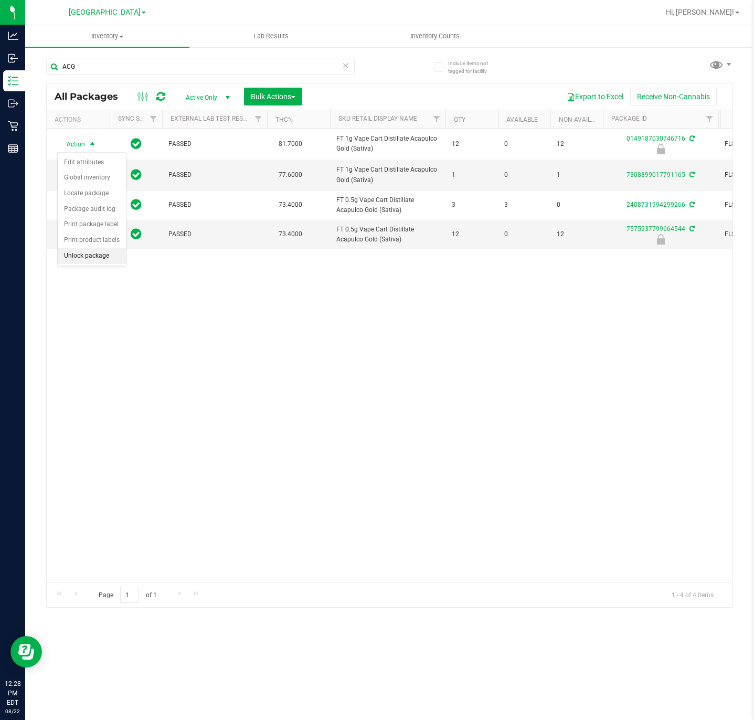
click at [95, 261] on li "Unlock package" at bounding box center [92, 256] width 68 height 16
click at [563, 384] on div "Action Action Adjust qty Create package Edit attributes Global inventory Locate…" at bounding box center [390, 355] width 686 height 453
